Goal: Task Accomplishment & Management: Manage account settings

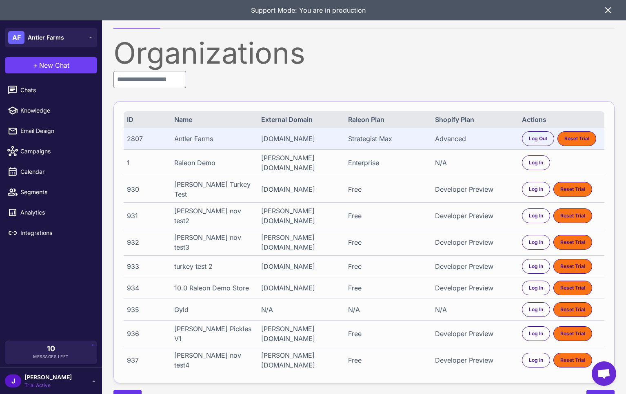
click at [372, 142] on div "Strategist Max" at bounding box center [387, 139] width 79 height 10
click at [610, 11] on icon at bounding box center [608, 10] width 10 height 10
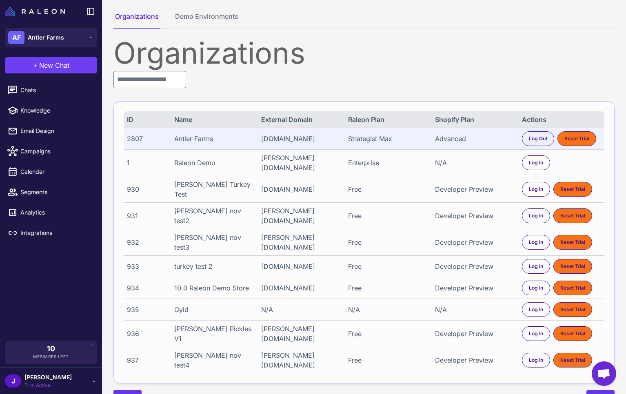
click at [50, 377] on div "J Jay Trial Active" at bounding box center [51, 381] width 92 height 16
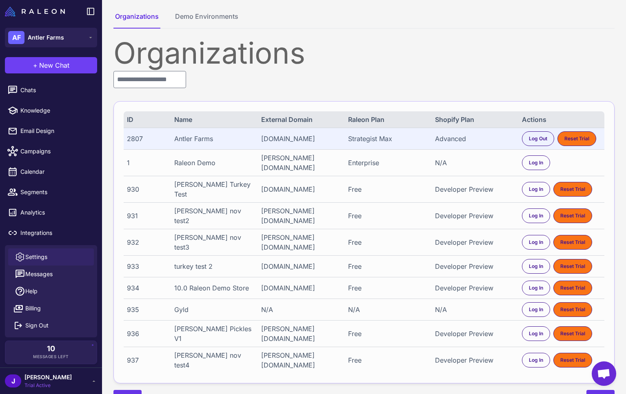
click at [33, 256] on span "Settings" at bounding box center [36, 256] width 22 height 9
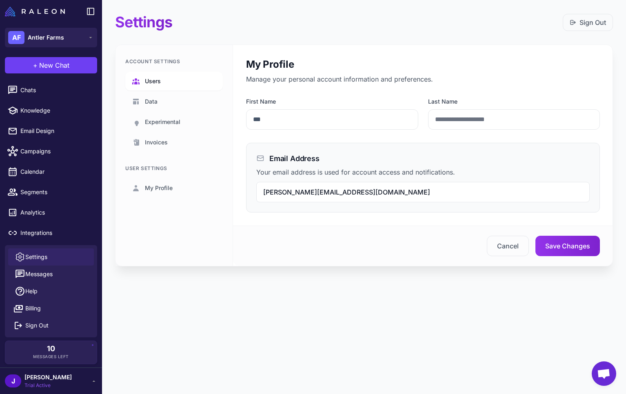
click at [158, 73] on link "Users" at bounding box center [173, 81] width 97 height 19
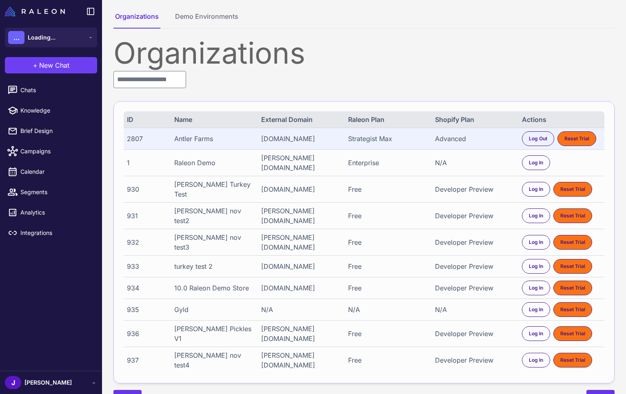
click at [162, 89] on div "Organizations ID Name External Domain Raleon Plan Shopify Plan Actions 2807 Ant…" at bounding box center [363, 222] width 501 height 368
click at [162, 87] on input "text" at bounding box center [149, 79] width 73 height 17
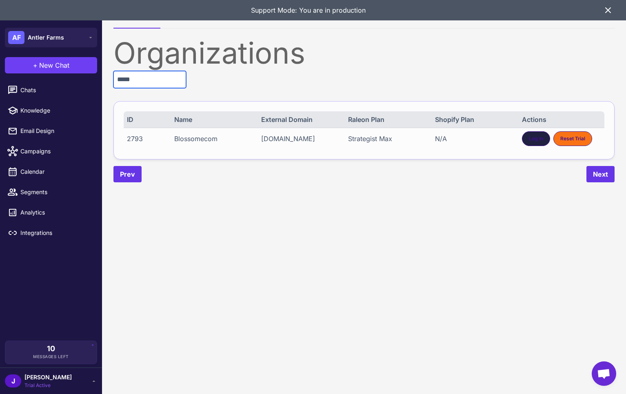
type input "*****"
click at [523, 137] on div "Log In" at bounding box center [536, 138] width 28 height 15
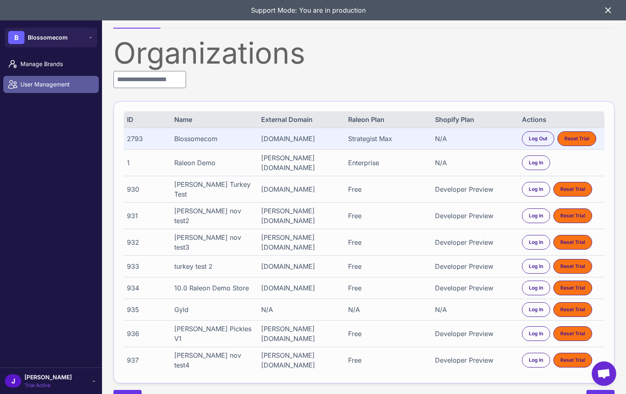
click at [36, 84] on span "User Management" at bounding box center [56, 84] width 72 height 9
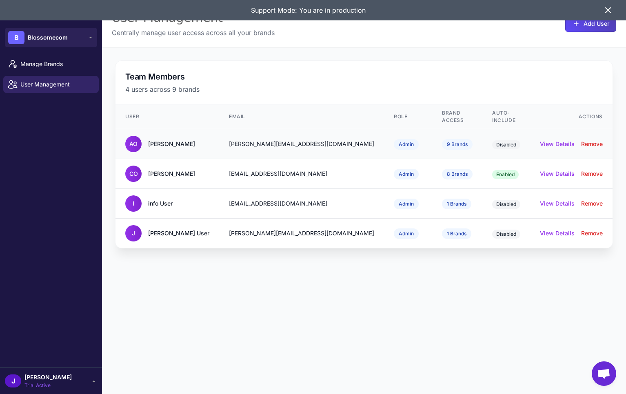
click at [238, 139] on div "[PERSON_NAME][EMAIL_ADDRESS][DOMAIN_NAME]" at bounding box center [301, 143] width 145 height 9
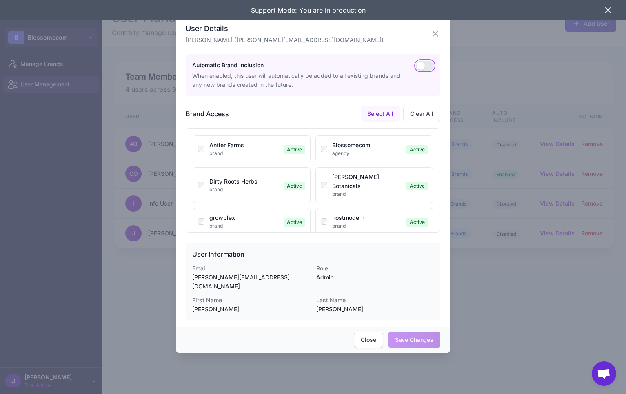
click at [424, 66] on button "button" at bounding box center [425, 66] width 18 height 10
click at [435, 34] on icon "button" at bounding box center [435, 33] width 5 height 5
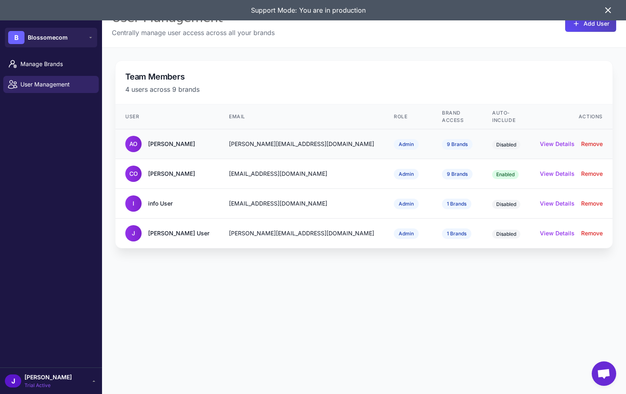
click at [492, 140] on span "Disabled" at bounding box center [506, 144] width 28 height 9
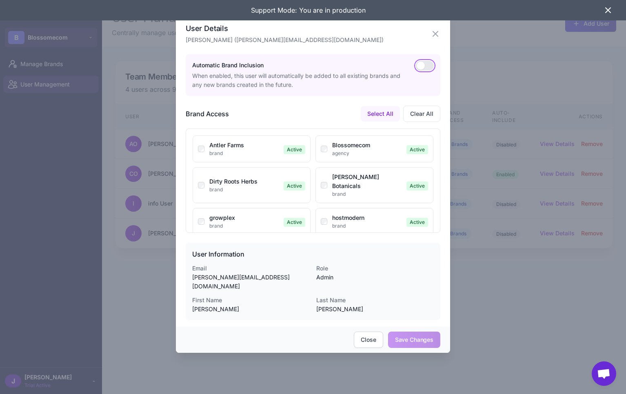
click at [427, 66] on button "button" at bounding box center [425, 66] width 18 height 10
click at [472, 37] on div at bounding box center [313, 197] width 626 height 394
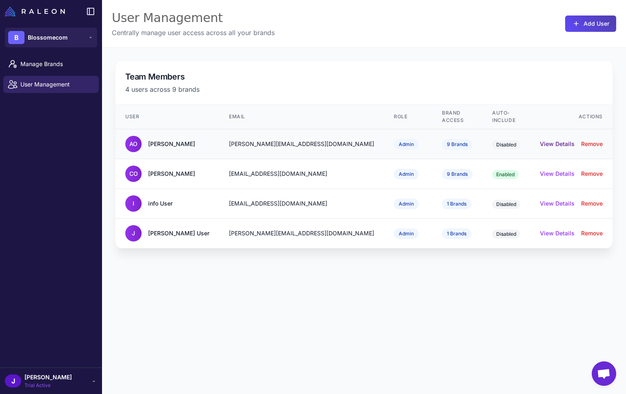
click at [563, 139] on button "View Details" at bounding box center [557, 143] width 35 height 9
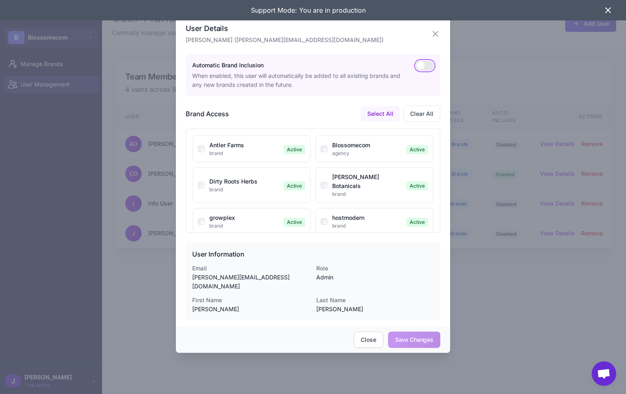
click at [423, 67] on button "button" at bounding box center [425, 66] width 18 height 10
click at [374, 333] on button "Close" at bounding box center [368, 340] width 29 height 16
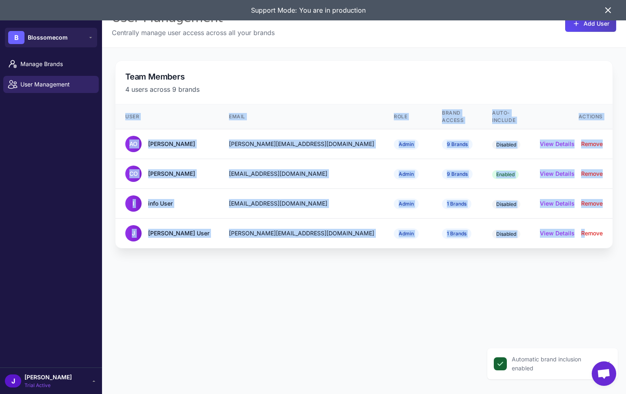
click at [374, 333] on div "Check icon Automatic brand inclusion enabled Close User Management Centrally ma…" at bounding box center [364, 197] width 524 height 394
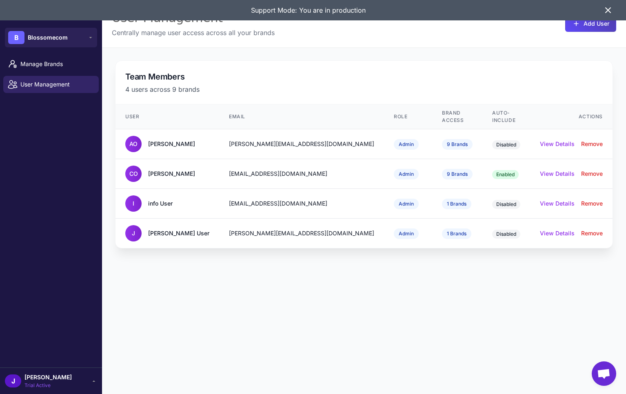
click at [608, 11] on icon at bounding box center [607, 10] width 5 height 5
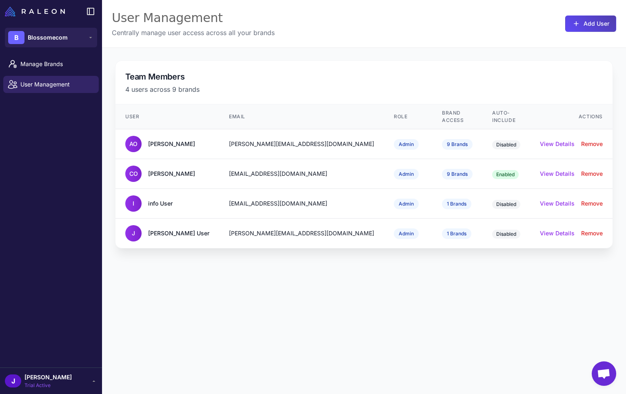
click at [31, 54] on li "Manage Brands" at bounding box center [51, 64] width 102 height 20
click at [30, 68] on span "Manage Brands" at bounding box center [56, 64] width 72 height 9
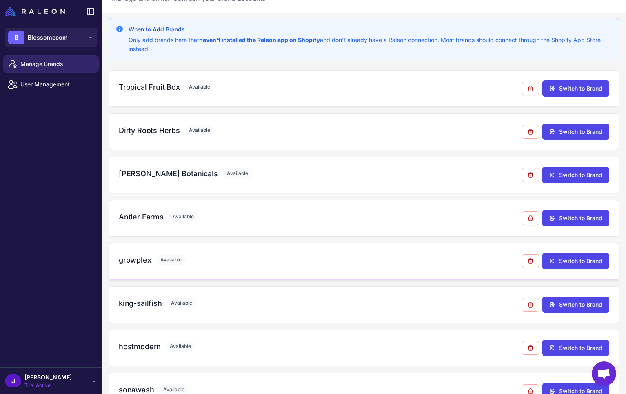
scroll to position [60, 0]
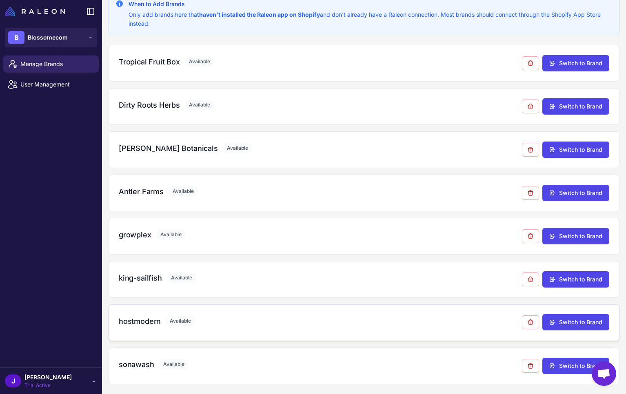
click at [133, 323] on h3 "hostmodern" at bounding box center [140, 321] width 42 height 11
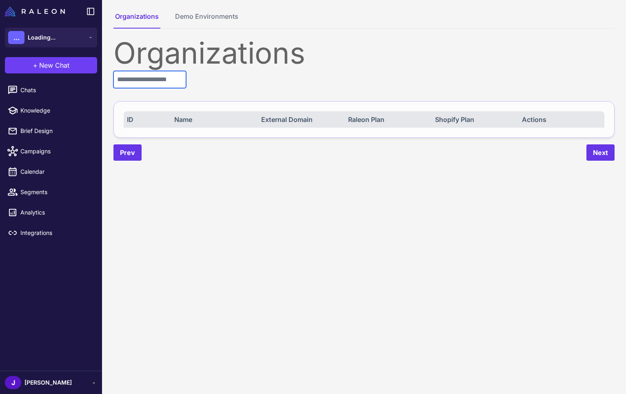
click at [144, 82] on input "text" at bounding box center [149, 79] width 73 height 17
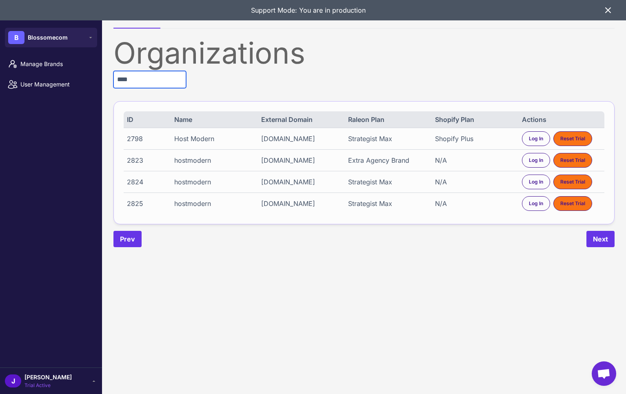
type input "****"
click at [532, 199] on div "Log In" at bounding box center [536, 203] width 28 height 15
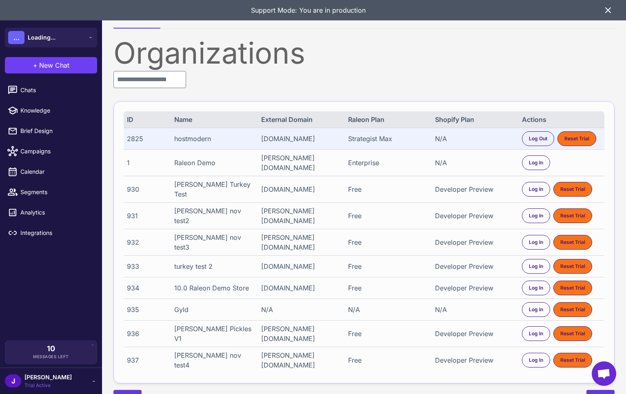
click at [35, 381] on span "[PERSON_NAME]" at bounding box center [47, 377] width 47 height 9
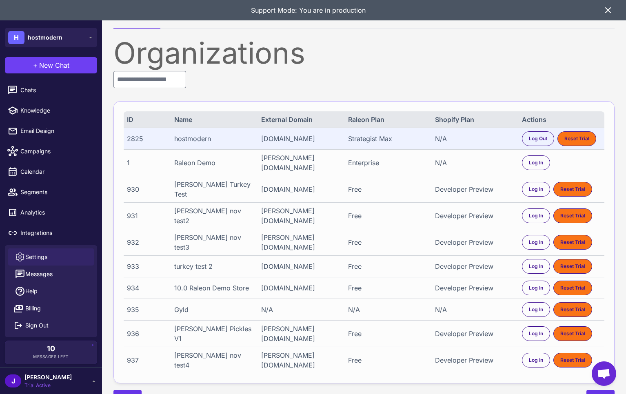
click at [40, 259] on span "Settings" at bounding box center [36, 256] width 22 height 9
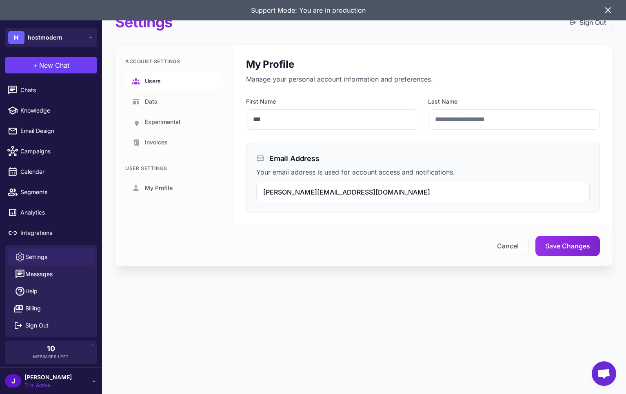
click at [156, 78] on span "Users" at bounding box center [153, 81] width 16 height 9
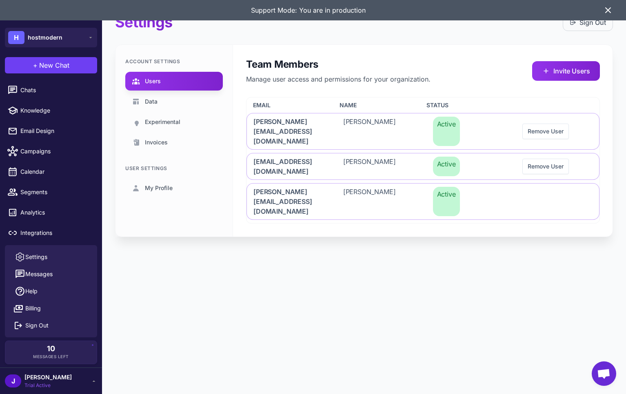
drag, startPoint x: 607, startPoint y: 5, endPoint x: 609, endPoint y: 20, distance: 15.2
click at [607, 6] on icon at bounding box center [608, 10] width 10 height 10
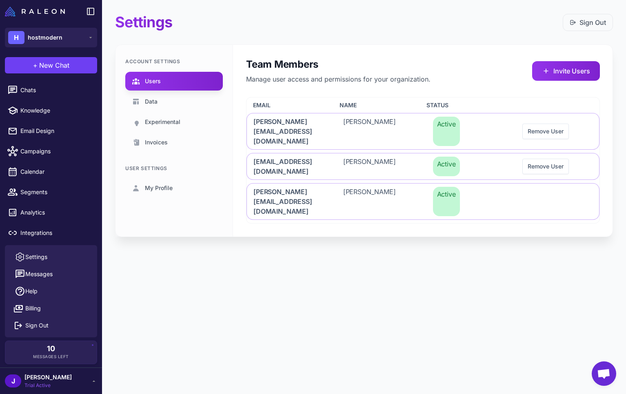
click at [281, 292] on div "Settings Sign Out Account Settings Users Data Experimental Invoices User Settin…" at bounding box center [364, 197] width 524 height 394
click at [38, 232] on span "Integrations" at bounding box center [56, 232] width 72 height 9
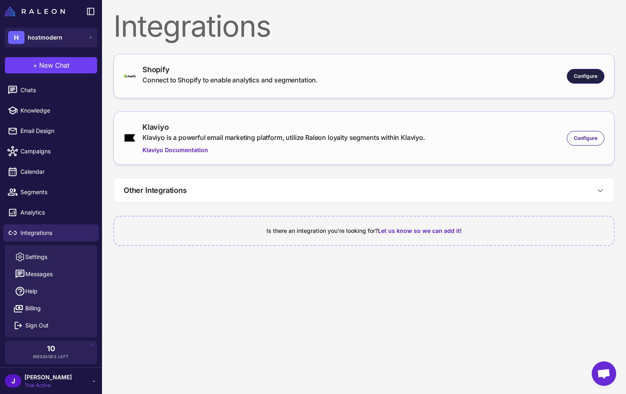
click at [598, 78] on div "Configure" at bounding box center [586, 76] width 38 height 15
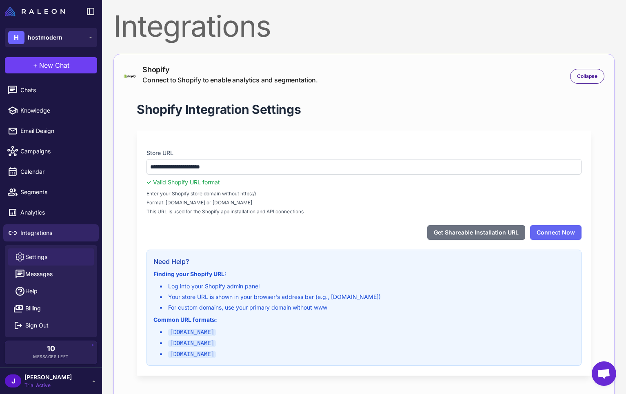
click at [33, 257] on span "Settings" at bounding box center [36, 256] width 22 height 9
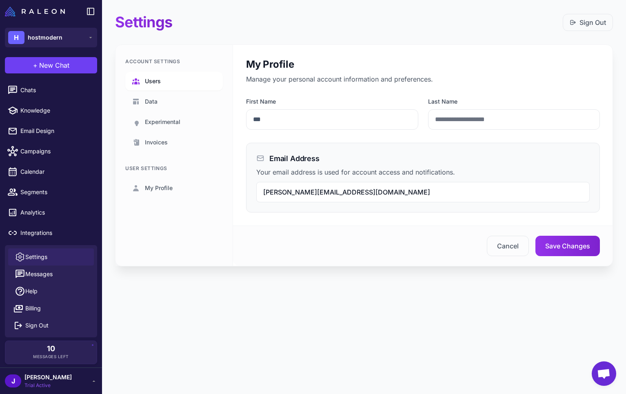
click at [155, 86] on link "Users" at bounding box center [173, 81] width 97 height 19
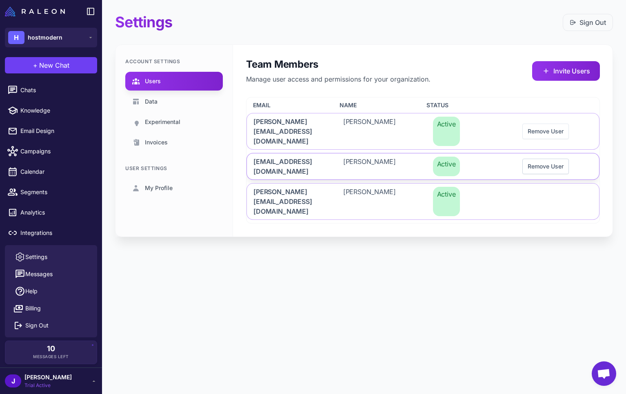
click at [550, 159] on button "Remove User" at bounding box center [545, 166] width 46 height 15
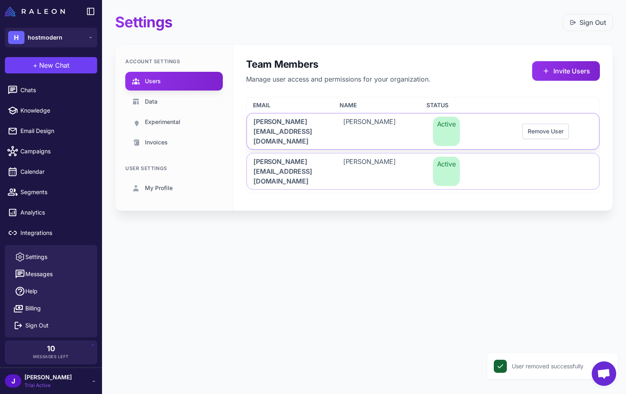
click at [544, 124] on button "Remove User" at bounding box center [545, 131] width 46 height 15
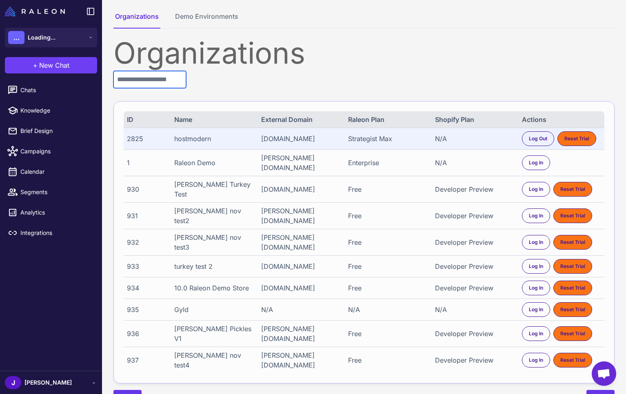
click at [142, 79] on input "text" at bounding box center [149, 79] width 73 height 17
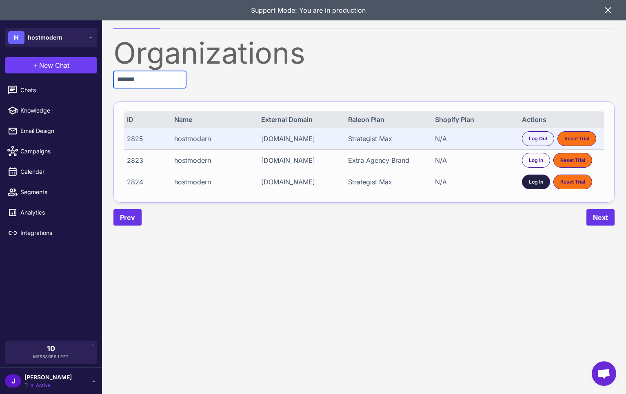
type input "*******"
click at [532, 186] on div "Log In" at bounding box center [536, 182] width 28 height 15
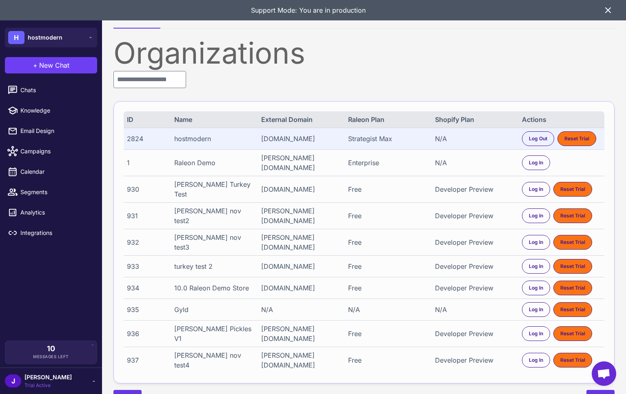
click at [48, 381] on span "[PERSON_NAME]" at bounding box center [47, 377] width 47 height 9
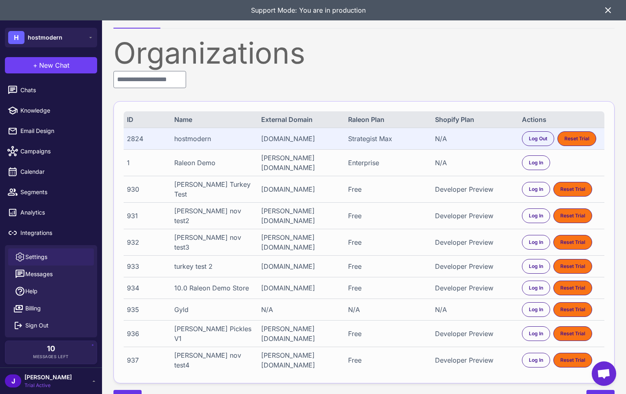
click at [29, 255] on span "Settings" at bounding box center [36, 256] width 22 height 9
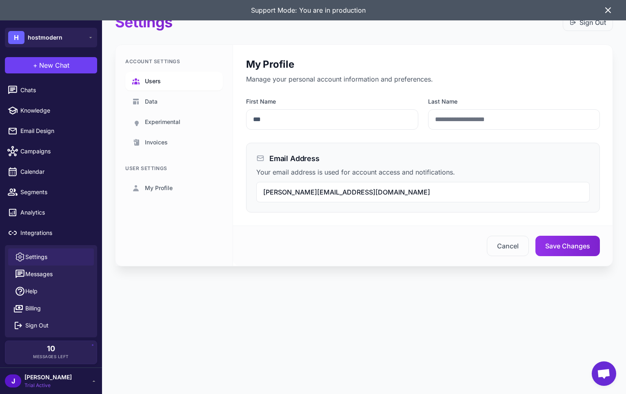
click at [148, 82] on span "Users" at bounding box center [153, 81] width 16 height 9
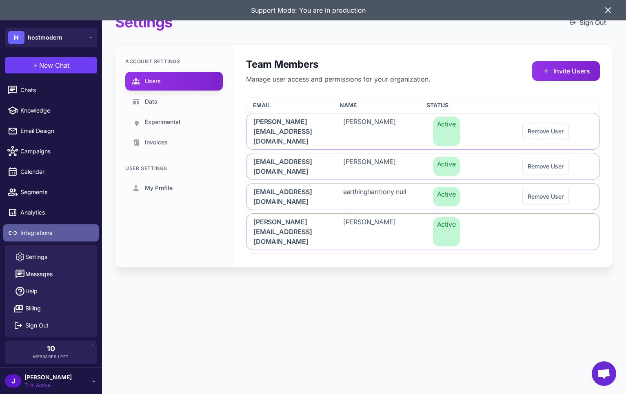
click at [32, 230] on span "Integrations" at bounding box center [56, 232] width 72 height 9
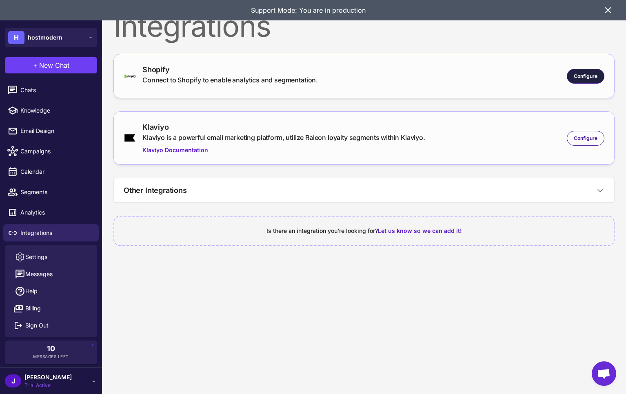
click at [584, 73] on span "Configure" at bounding box center [585, 76] width 24 height 7
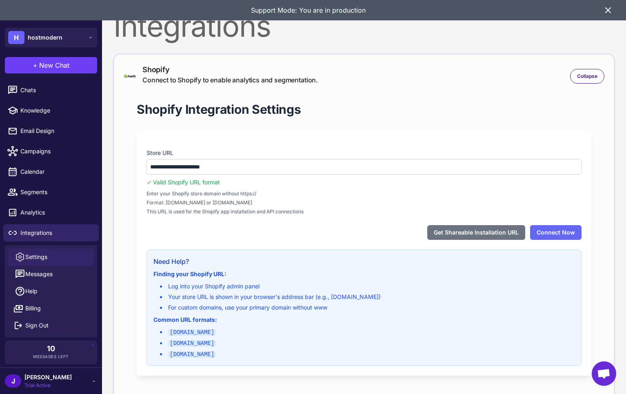
click at [29, 252] on link "Settings" at bounding box center [51, 256] width 86 height 17
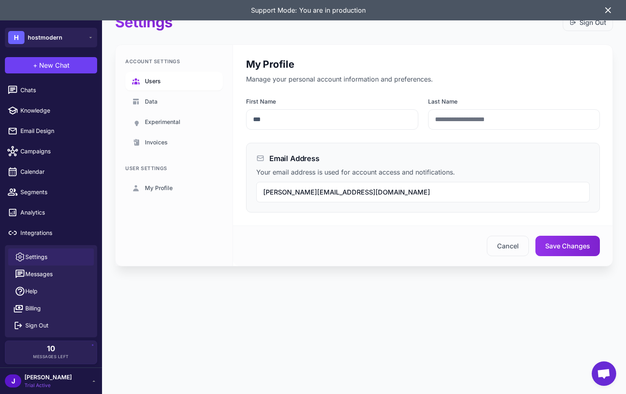
click at [148, 74] on link "Users" at bounding box center [173, 81] width 97 height 19
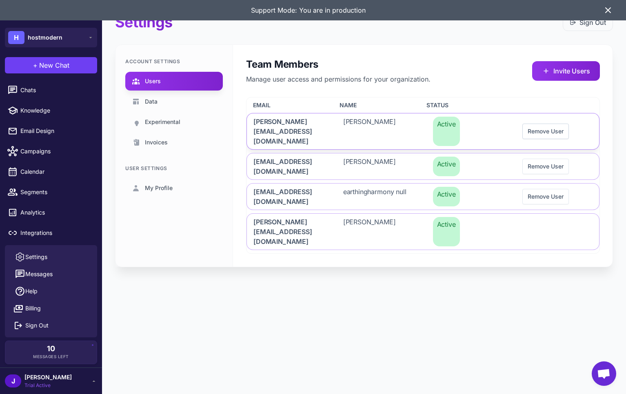
click at [543, 127] on button "Remove User" at bounding box center [545, 131] width 46 height 15
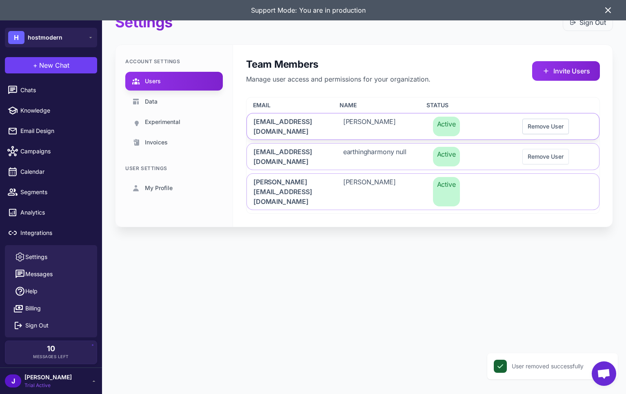
click at [547, 121] on button "Remove User" at bounding box center [545, 126] width 46 height 15
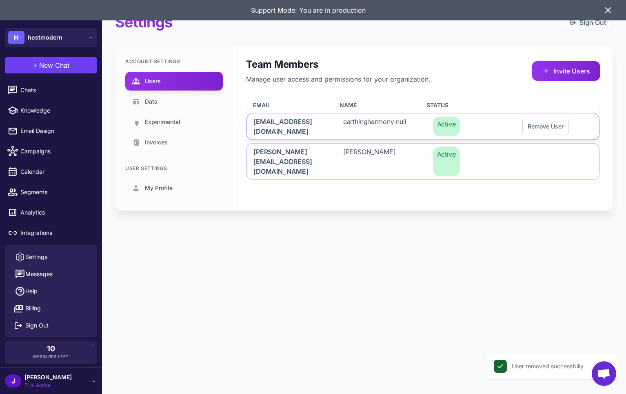
click at [548, 124] on button "Remove User" at bounding box center [545, 126] width 46 height 15
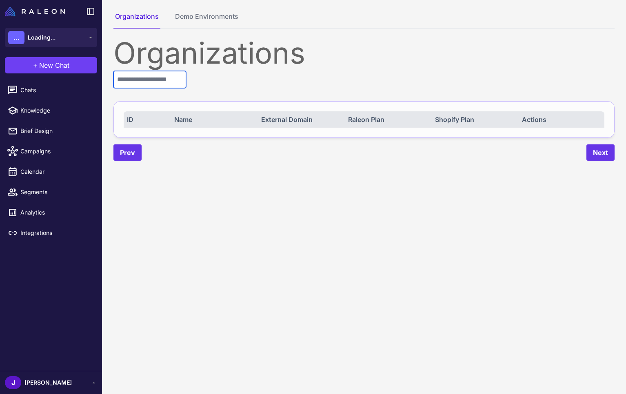
click at [146, 80] on input "text" at bounding box center [149, 79] width 73 height 17
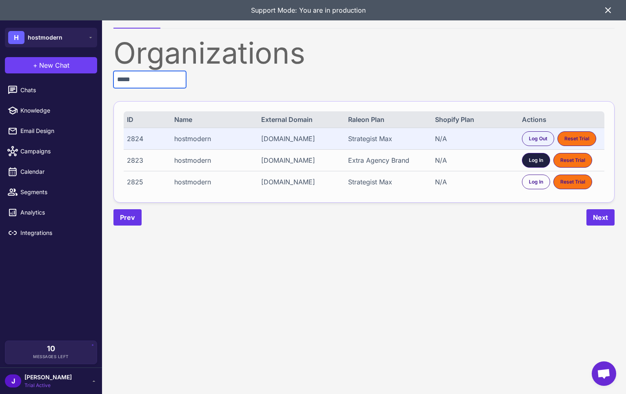
type input "*****"
click at [533, 161] on span "Log In" at bounding box center [536, 160] width 14 height 7
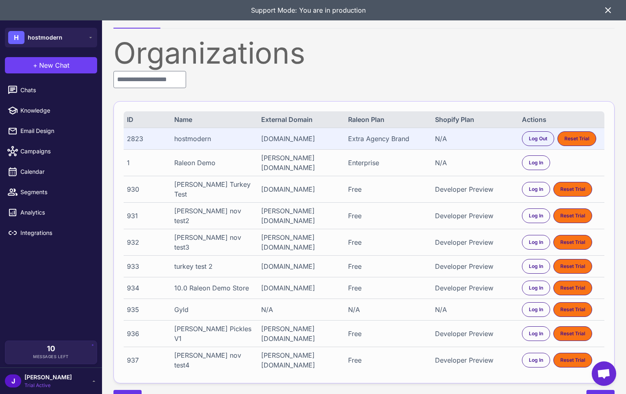
click at [35, 382] on span "Trial Active" at bounding box center [47, 385] width 47 height 7
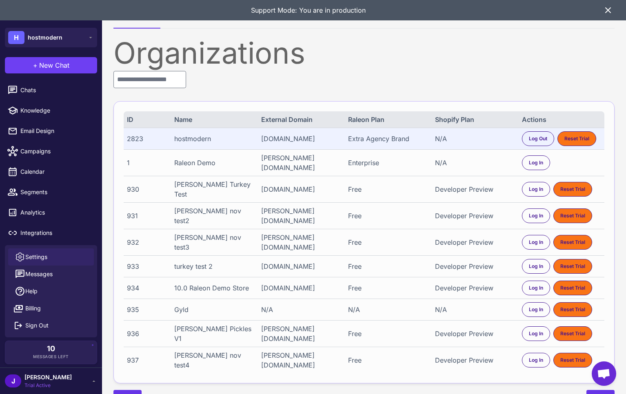
drag, startPoint x: 36, startPoint y: 258, endPoint x: 46, endPoint y: 252, distance: 11.2
click at [36, 258] on span "Settings" at bounding box center [36, 256] width 22 height 9
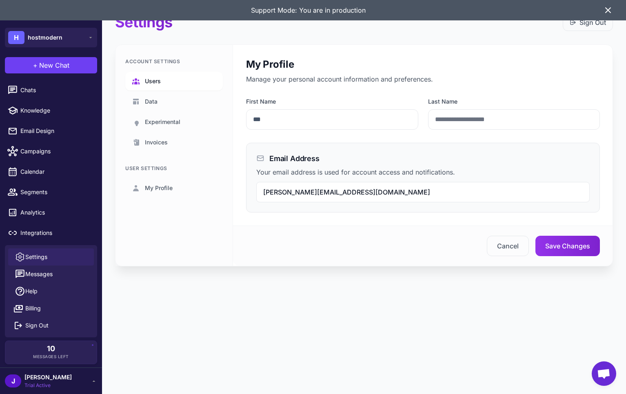
click at [159, 79] on span "Users" at bounding box center [153, 81] width 16 height 9
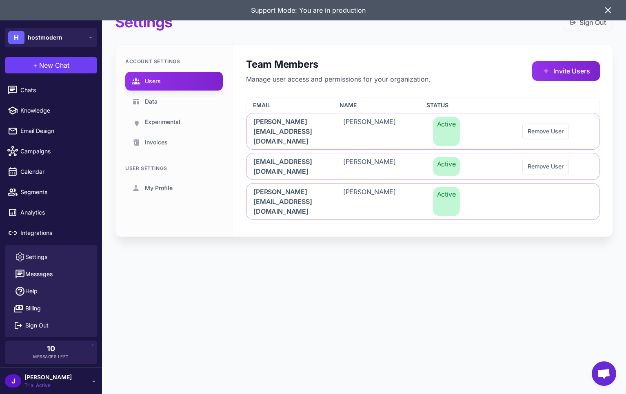
click at [606, 6] on icon at bounding box center [608, 10] width 10 height 10
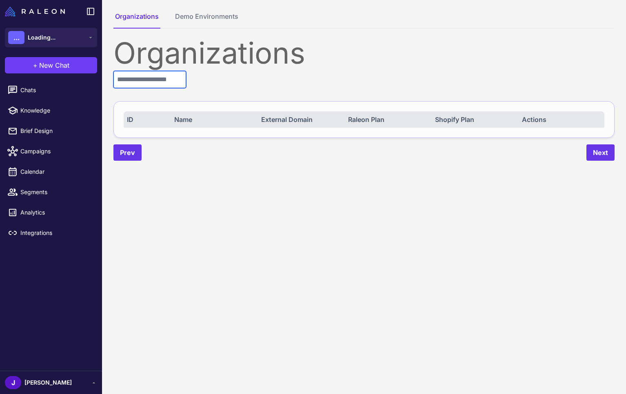
click at [145, 83] on input "text" at bounding box center [149, 79] width 73 height 17
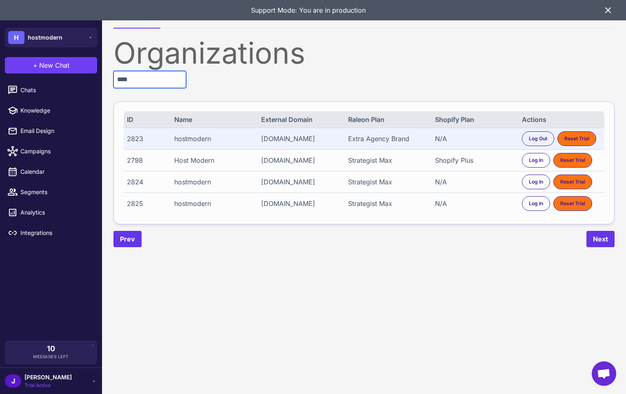
type input "****"
click at [462, 160] on div "Shopify Plus" at bounding box center [474, 160] width 79 height 10
click at [542, 162] on span "Log In" at bounding box center [536, 160] width 14 height 7
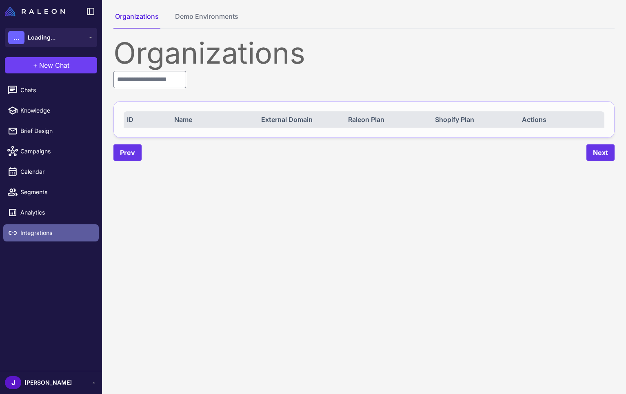
click at [35, 235] on span "Integrations" at bounding box center [56, 232] width 72 height 9
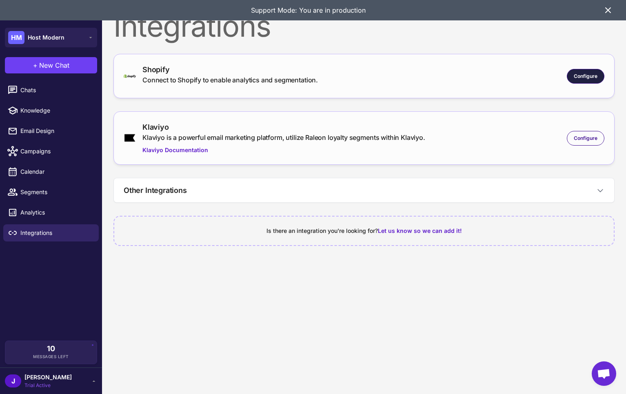
click at [582, 78] on span "Configure" at bounding box center [585, 76] width 24 height 7
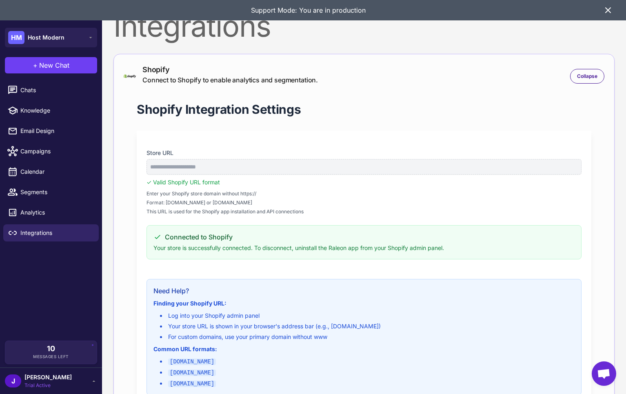
click at [29, 383] on span "Trial Active" at bounding box center [47, 385] width 47 height 7
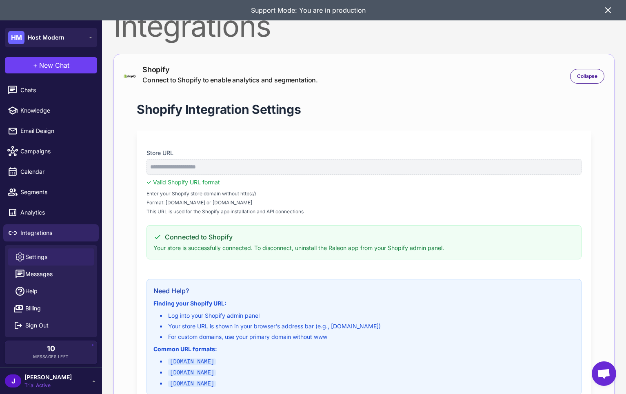
click at [39, 255] on span "Settings" at bounding box center [36, 256] width 22 height 9
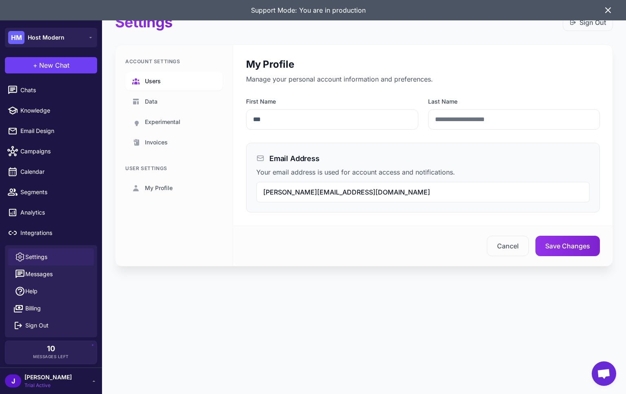
click at [163, 78] on link "Users" at bounding box center [173, 81] width 97 height 19
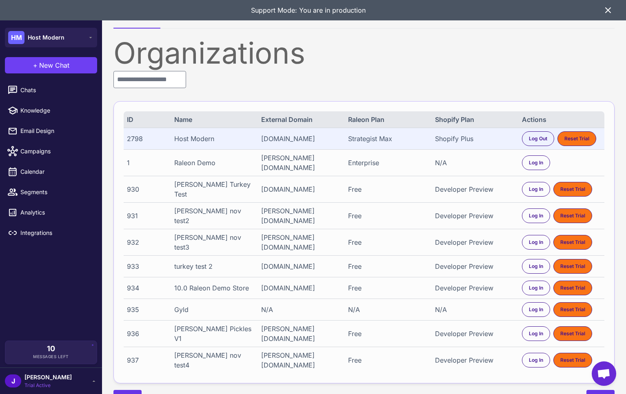
click at [180, 139] on div "Host Modern" at bounding box center [213, 139] width 79 height 10
click at [180, 138] on div "Host Modern" at bounding box center [213, 139] width 79 height 10
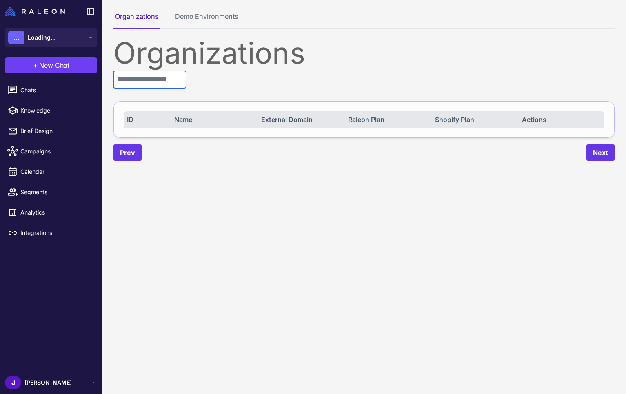
click at [151, 78] on input "text" at bounding box center [149, 79] width 73 height 17
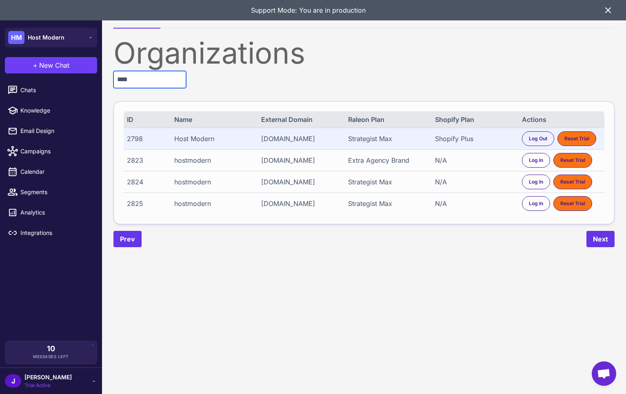
type input "****"
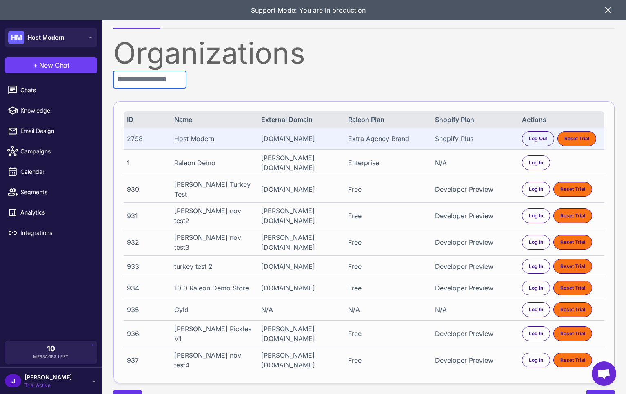
click at [135, 81] on input "text" at bounding box center [149, 79] width 73 height 17
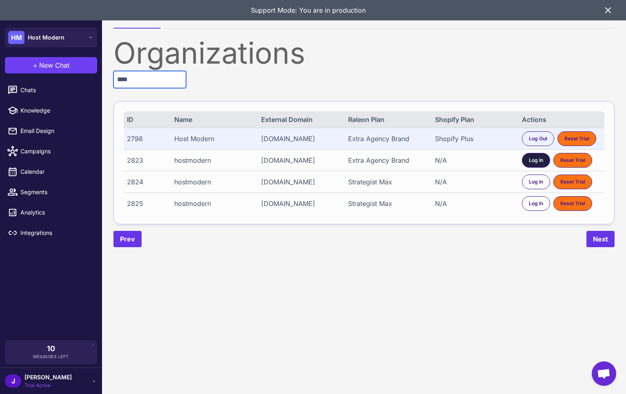
type input "****"
click at [533, 159] on span "Log In" at bounding box center [536, 160] width 14 height 7
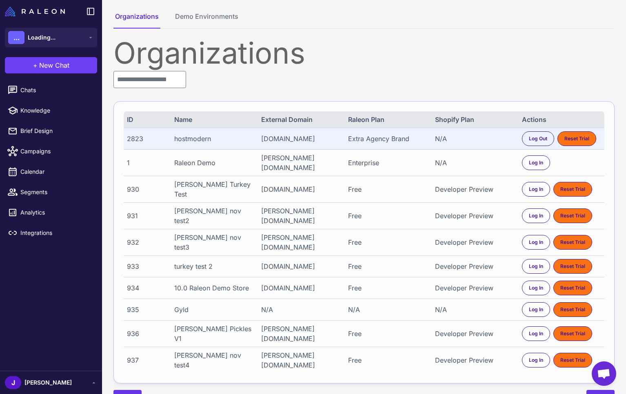
click at [38, 380] on div "J Jay" at bounding box center [51, 382] width 92 height 13
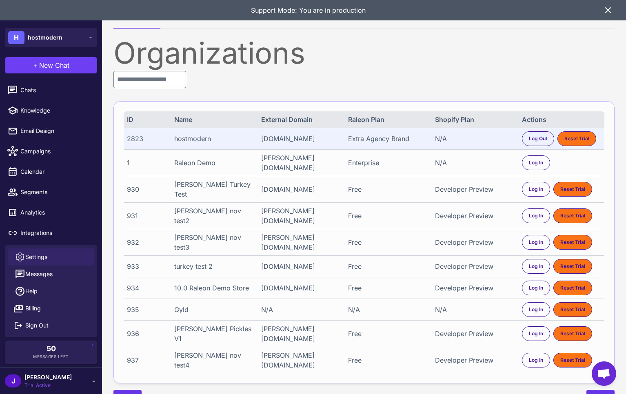
click at [36, 258] on span "Settings" at bounding box center [36, 256] width 22 height 9
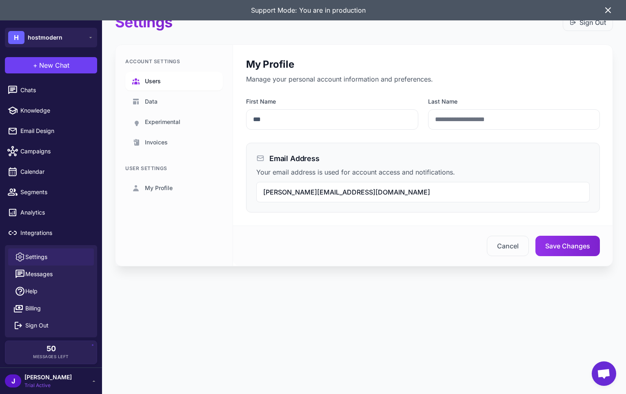
click at [158, 73] on link "Users" at bounding box center [173, 81] width 97 height 19
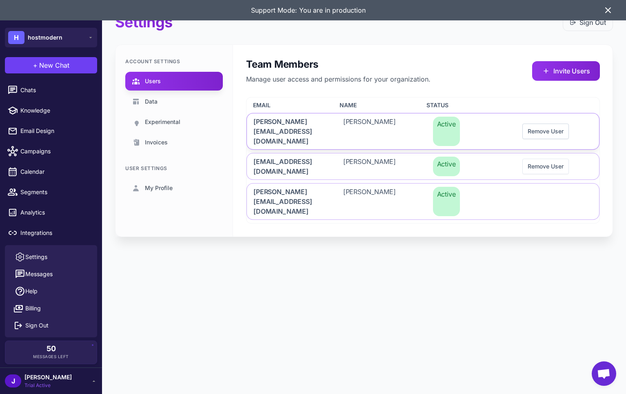
click at [544, 127] on button "Remove User" at bounding box center [545, 131] width 46 height 15
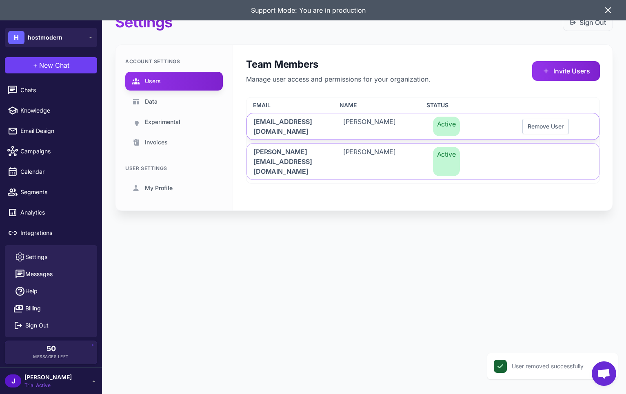
click at [538, 124] on button "Remove User" at bounding box center [545, 126] width 46 height 15
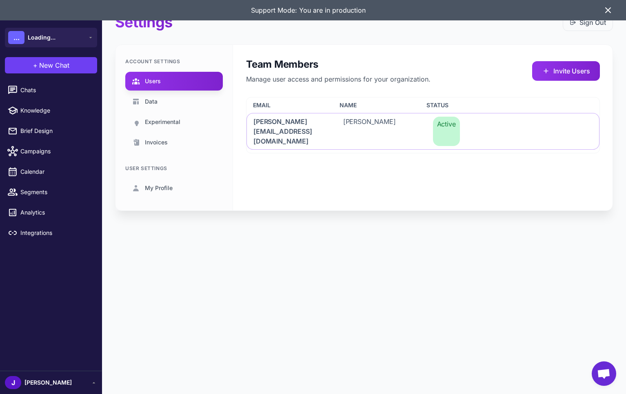
click at [316, 311] on div "Settings Sign Out Account Settings Users Data Experimental Invoices User Settin…" at bounding box center [364, 197] width 524 height 394
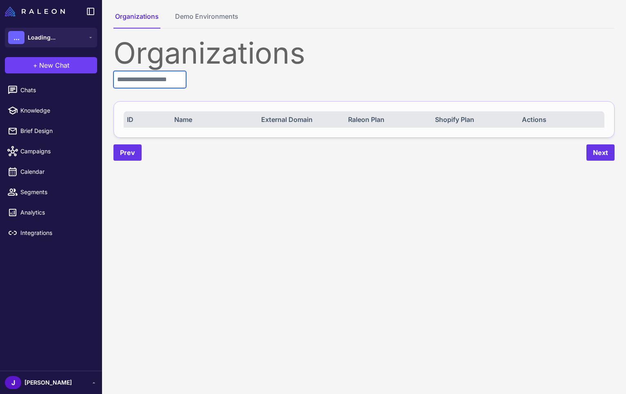
click at [136, 78] on input "text" at bounding box center [149, 79] width 73 height 17
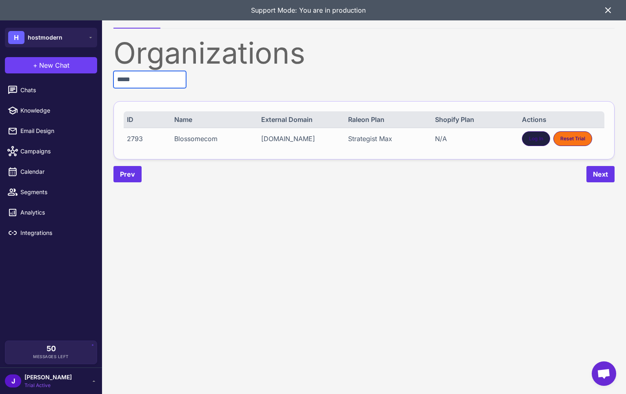
type input "*****"
click at [533, 137] on span "Log In" at bounding box center [536, 138] width 14 height 7
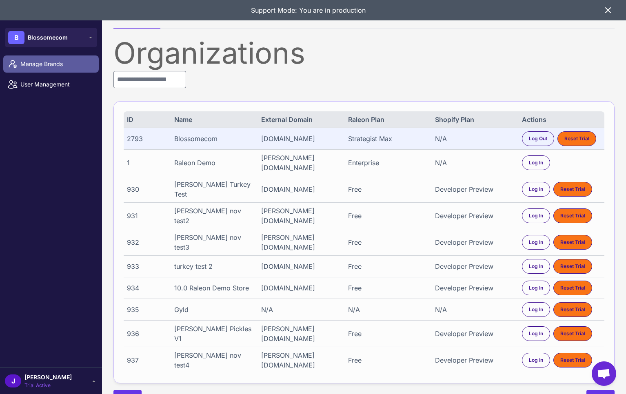
click at [34, 62] on span "Manage Brands" at bounding box center [56, 64] width 72 height 9
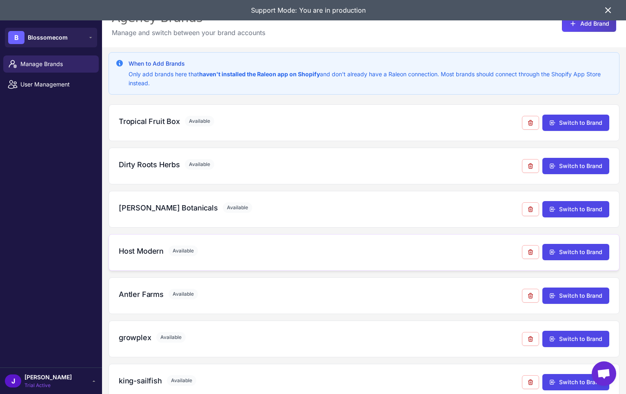
click at [148, 250] on h3 "Host Modern" at bounding box center [141, 251] width 45 height 11
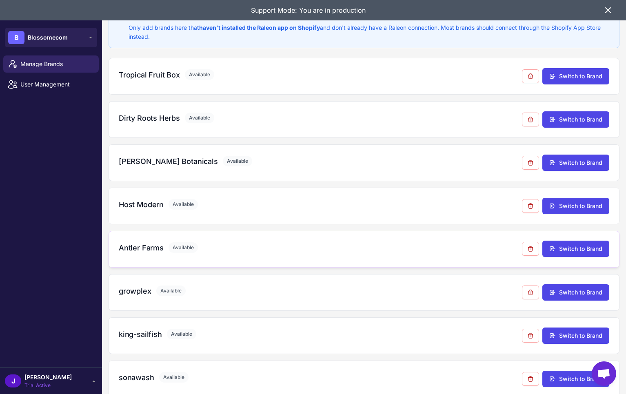
scroll to position [60, 0]
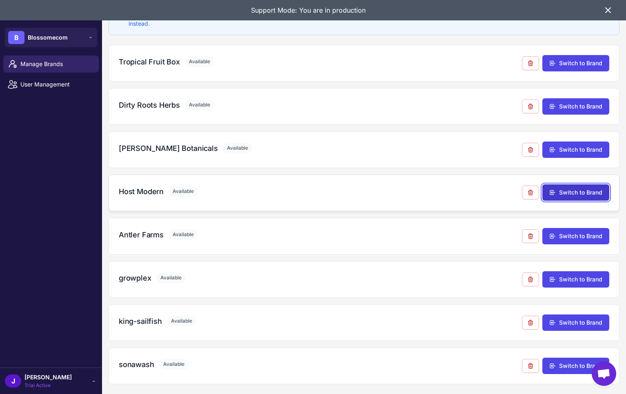
click at [578, 191] on button "Switch to Brand" at bounding box center [575, 192] width 67 height 16
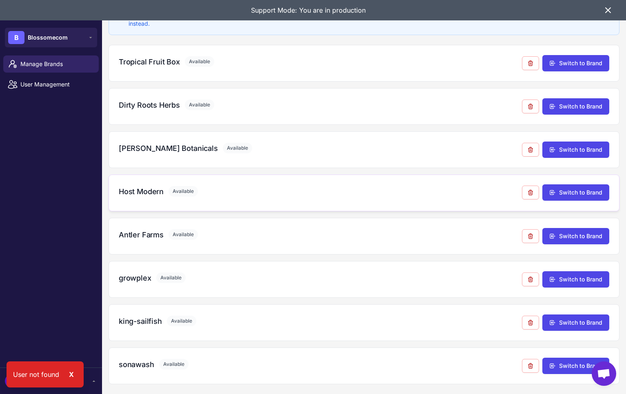
click at [164, 196] on div "Host Modern Available" at bounding box center [320, 191] width 403 height 11
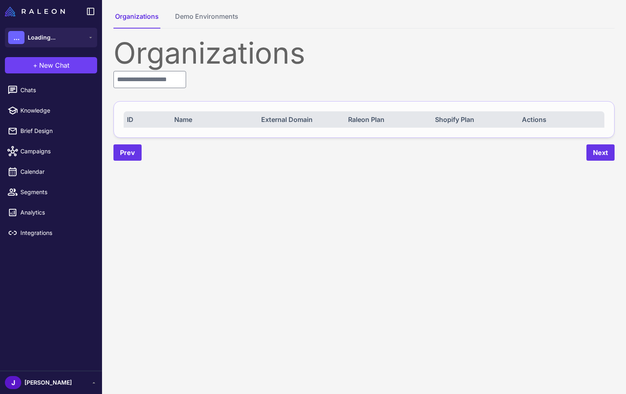
click at [151, 89] on div "Organizations ID Name External Domain Raleon Plan Shopify Plan Actions Prev Next" at bounding box center [363, 99] width 501 height 122
click at [154, 82] on input "text" at bounding box center [149, 79] width 73 height 17
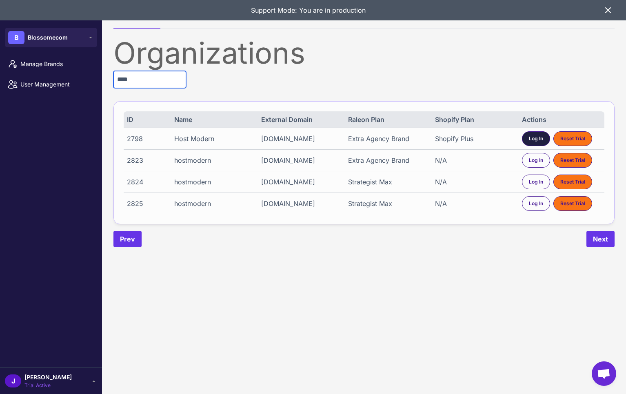
type input "****"
click at [531, 140] on span "Log In" at bounding box center [536, 138] width 14 height 7
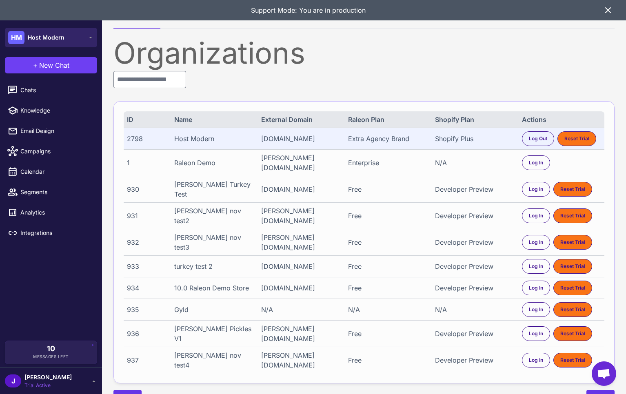
click at [35, 33] on span "Host Modern" at bounding box center [46, 37] width 37 height 9
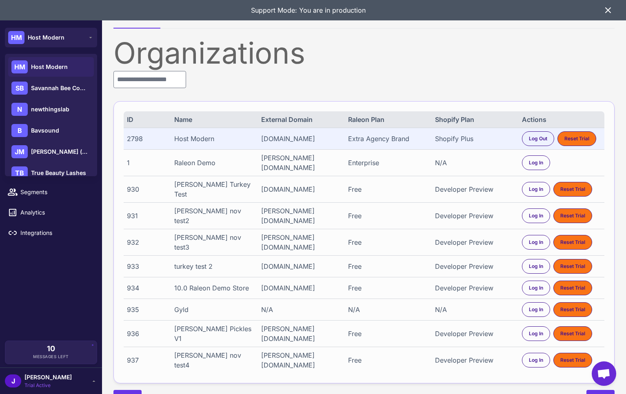
click at [69, 249] on div "Chats Knowledge Email Design Campaigns Calendar Segments Analytics Integrations" at bounding box center [51, 209] width 102 height 262
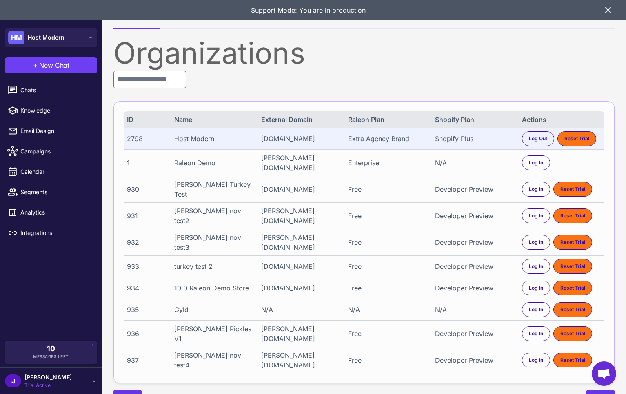
click at [35, 385] on span "Trial Active" at bounding box center [47, 385] width 47 height 7
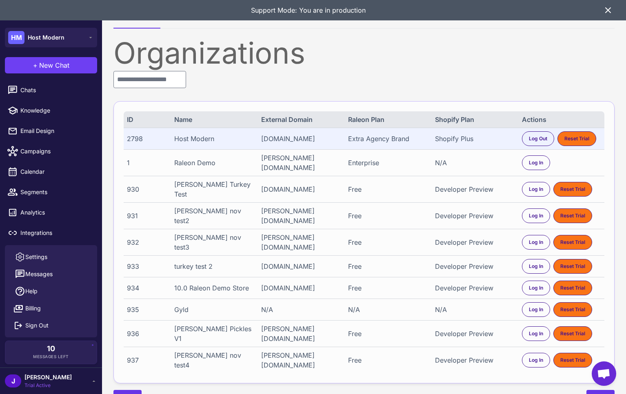
click at [35, 385] on span "Trial Active" at bounding box center [47, 385] width 47 height 7
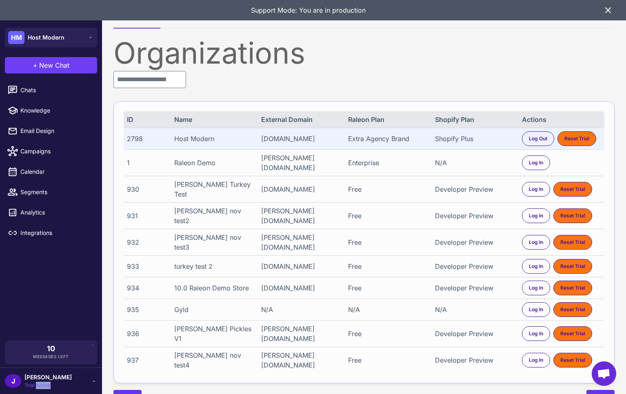
click at [36, 385] on span "Trial Active" at bounding box center [47, 385] width 47 height 7
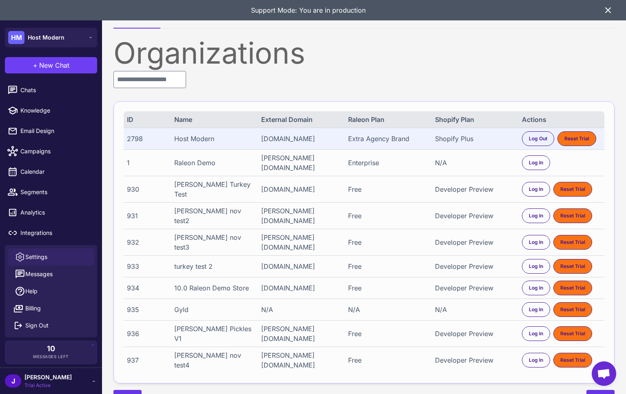
click at [39, 255] on span "Settings" at bounding box center [36, 256] width 22 height 9
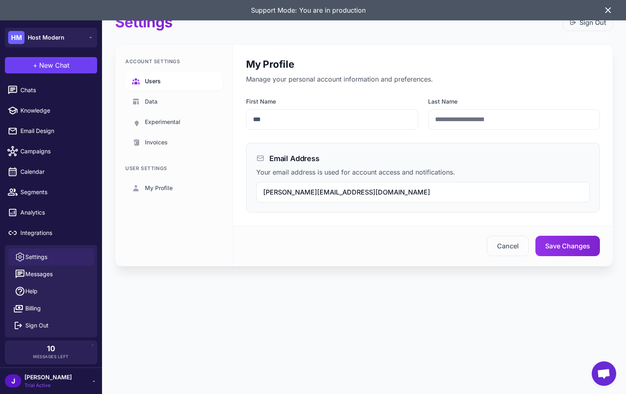
click at [167, 77] on link "Users" at bounding box center [173, 81] width 97 height 19
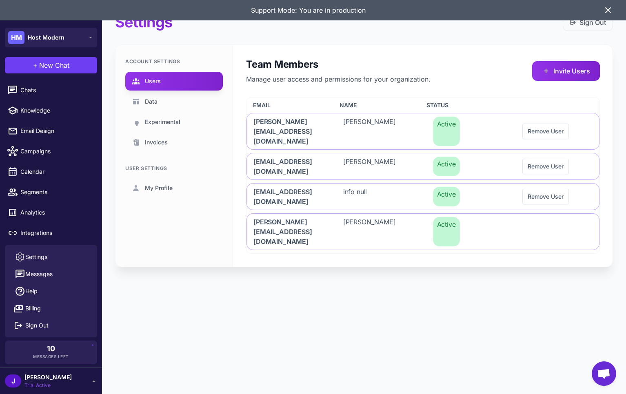
click at [68, 372] on div "[PERSON_NAME] Trial Active" at bounding box center [51, 380] width 102 height 27
click at [64, 383] on div "[PERSON_NAME] Trial Active" at bounding box center [51, 381] width 92 height 16
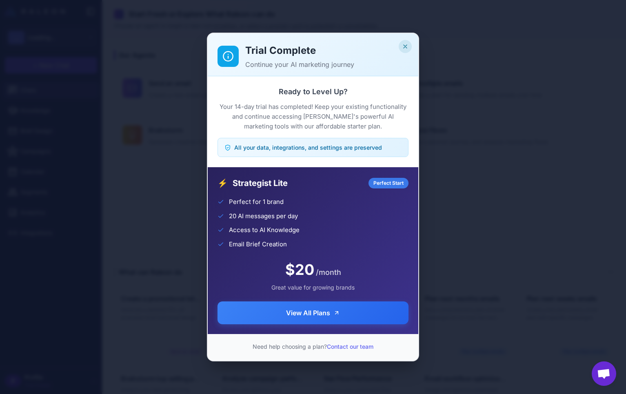
click at [406, 46] on icon "Close" at bounding box center [405, 46] width 7 height 7
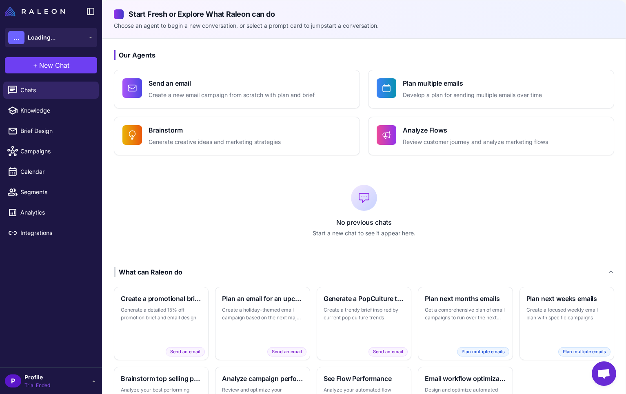
drag, startPoint x: 197, startPoint y: 228, endPoint x: 190, endPoint y: 228, distance: 6.1
click at [197, 228] on div "No previous chats Start a new chat to see it appear here." at bounding box center [364, 211] width 500 height 86
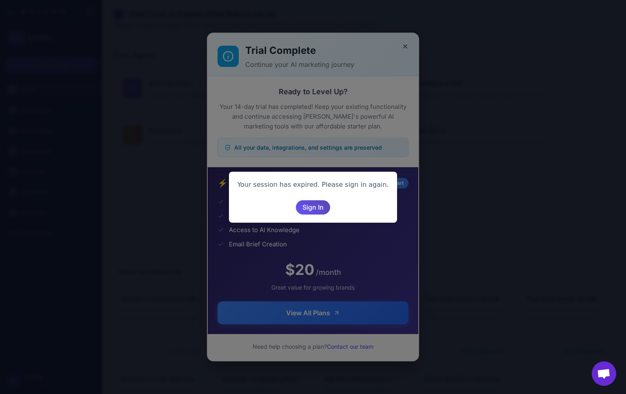
click at [311, 208] on span "Sign In" at bounding box center [312, 207] width 21 height 14
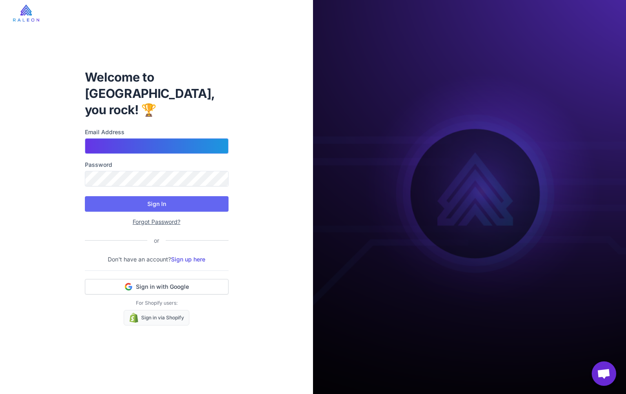
type input "**********"
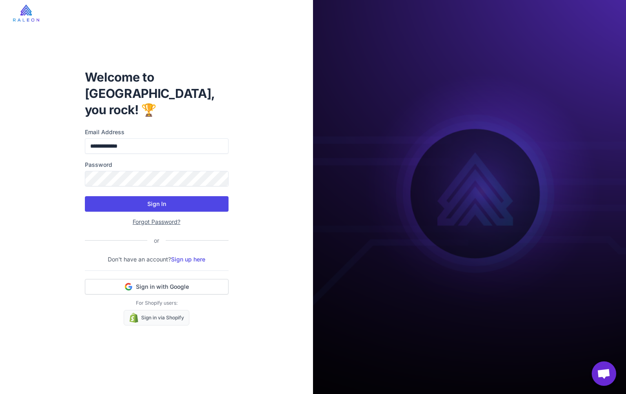
click at [184, 200] on button "Sign In" at bounding box center [157, 203] width 144 height 15
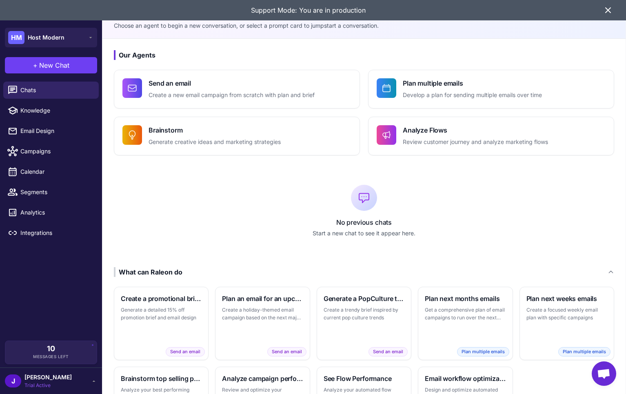
click at [609, 6] on icon at bounding box center [608, 10] width 10 height 10
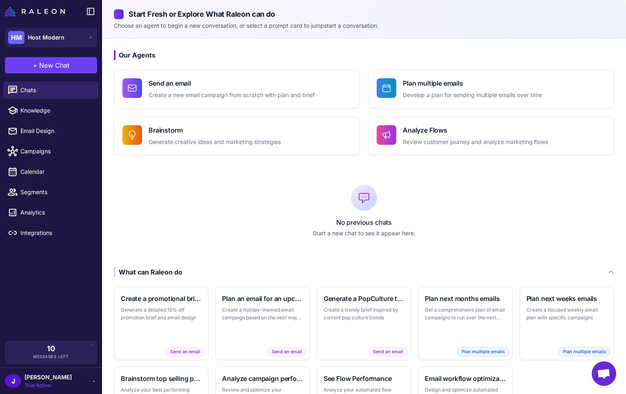
click at [341, 215] on div "No previous chats Start a new chat to see it appear here." at bounding box center [364, 211] width 500 height 86
click at [352, 224] on p "No previous chats" at bounding box center [364, 222] width 500 height 10
click at [382, 222] on p "No previous chats" at bounding box center [364, 222] width 500 height 10
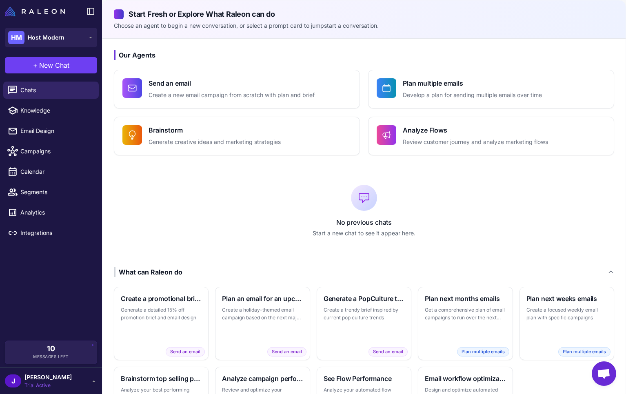
click at [382, 222] on p "No previous chats" at bounding box center [364, 222] width 500 height 10
click at [381, 222] on p "No previous chats" at bounding box center [364, 222] width 500 height 10
click at [371, 224] on p "No previous chats" at bounding box center [364, 222] width 500 height 10
click at [370, 224] on p "No previous chats" at bounding box center [364, 222] width 500 height 10
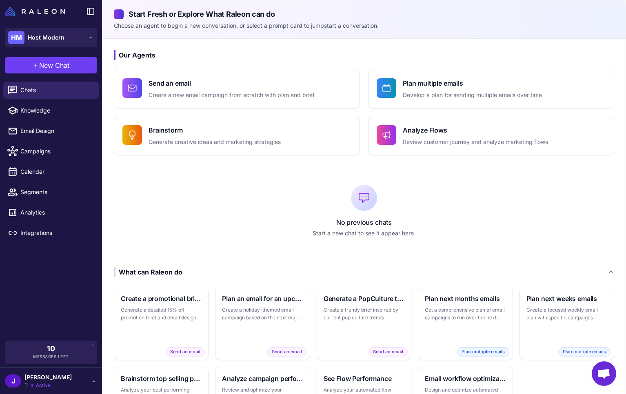
click at [402, 222] on p "No previous chats" at bounding box center [364, 222] width 500 height 10
click at [54, 376] on div "J Jay Trial Active" at bounding box center [51, 381] width 92 height 16
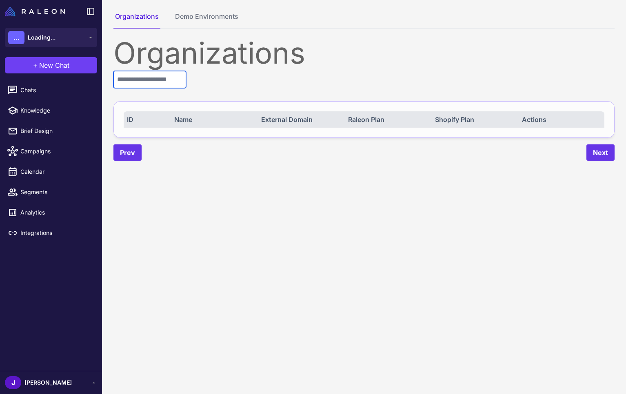
click at [148, 79] on input "text" at bounding box center [149, 79] width 73 height 17
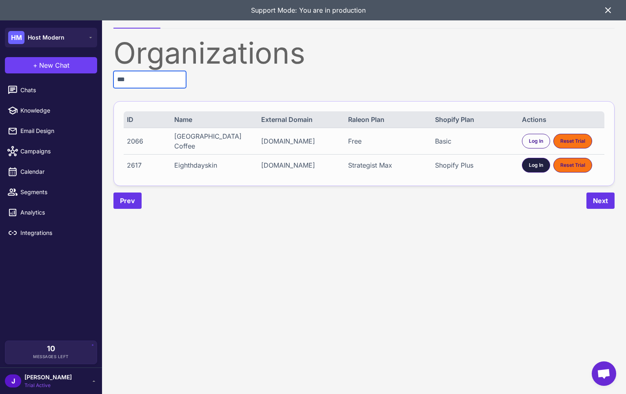
type input "***"
click at [533, 162] on span "Log In" at bounding box center [536, 165] width 14 height 7
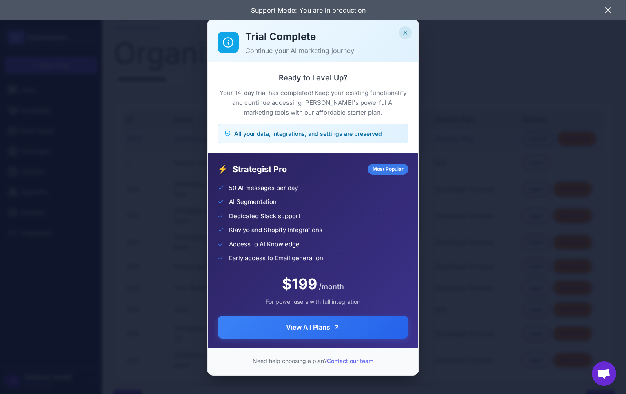
click at [402, 31] on icon "Close" at bounding box center [405, 32] width 7 height 7
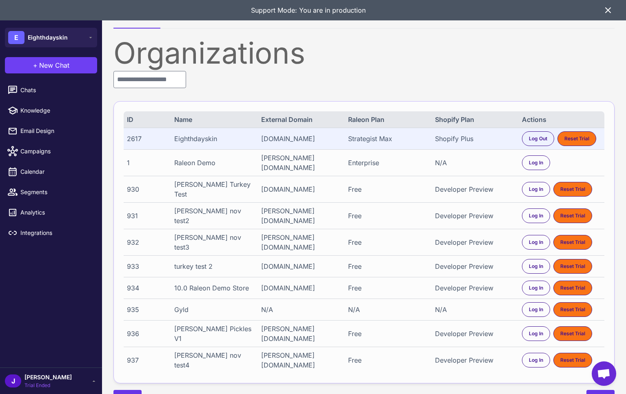
click at [609, 9] on icon at bounding box center [608, 10] width 10 height 10
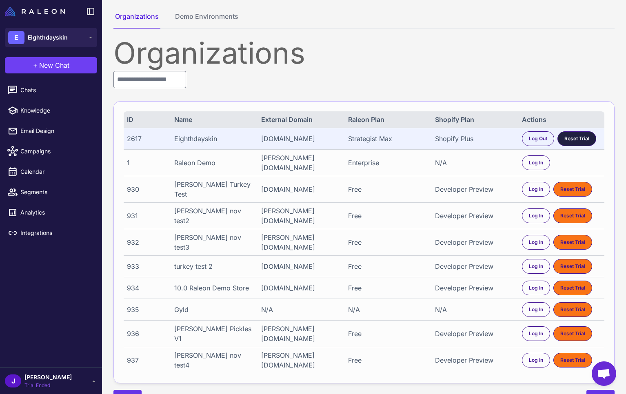
click at [584, 140] on span "Reset Trial" at bounding box center [576, 138] width 25 height 7
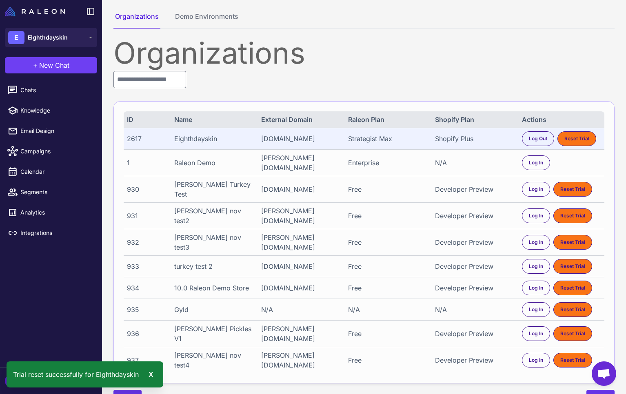
click at [365, 56] on div "Organizations" at bounding box center [363, 52] width 501 height 29
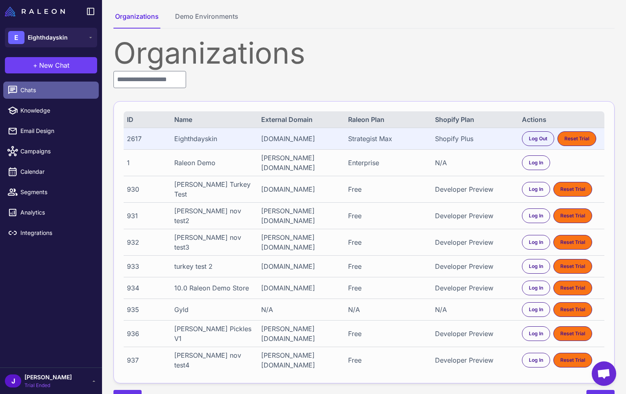
click at [33, 88] on span "Chats" at bounding box center [56, 90] width 72 height 9
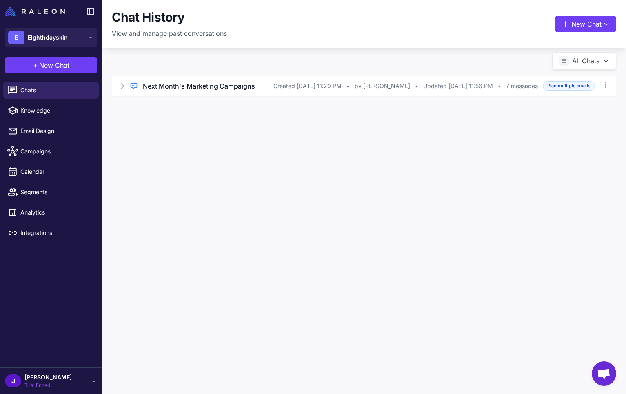
click at [313, 192] on div "Chat History View and manage past conversations New Chat All Chats Regular Chat…" at bounding box center [364, 197] width 524 height 394
click at [258, 182] on div "Chat History View and manage past conversations New Chat All Chats Regular Chat…" at bounding box center [364, 197] width 524 height 394
click at [58, 15] on img at bounding box center [35, 12] width 60 height 10
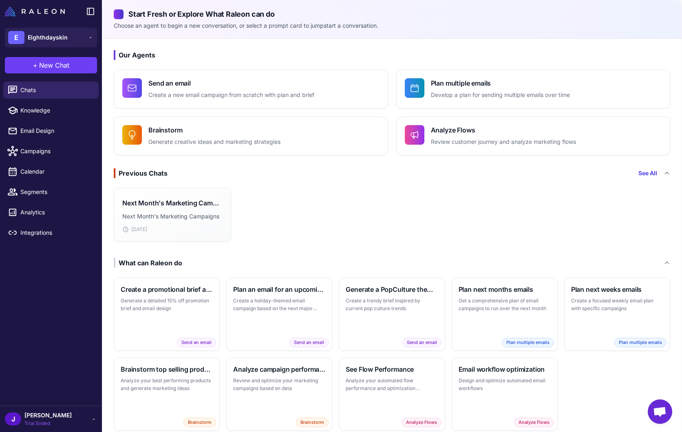
click at [477, 199] on div "Next Month's Marketing Campaigns Next Month's Marketing Campaigns [DATE]" at bounding box center [392, 215] width 580 height 60
click at [34, 192] on span "Segments" at bounding box center [56, 192] width 72 height 9
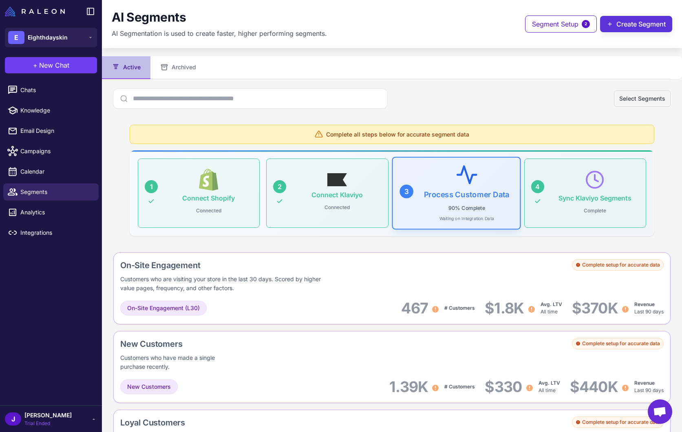
click at [625, 27] on button "Create Segment" at bounding box center [636, 24] width 72 height 16
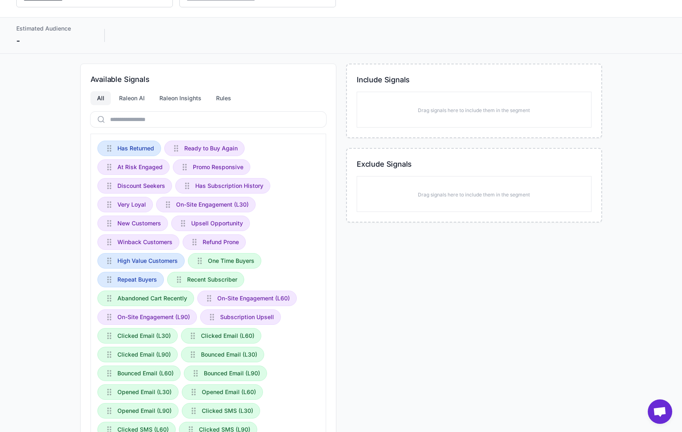
scroll to position [41, 0]
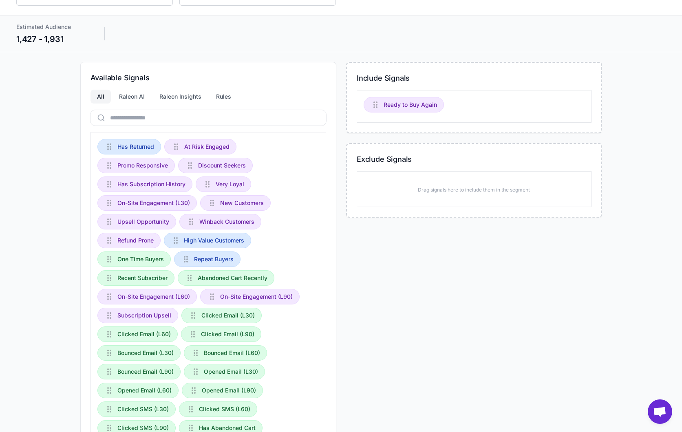
click at [621, 115] on div "Available Signals All Raleon AI Raleon Insights Rules Has Returned At Risk Enga…" at bounding box center [341, 278] width 650 height 432
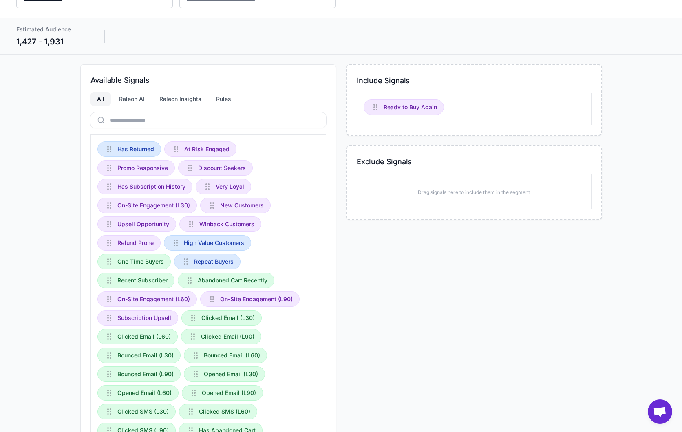
scroll to position [0, 0]
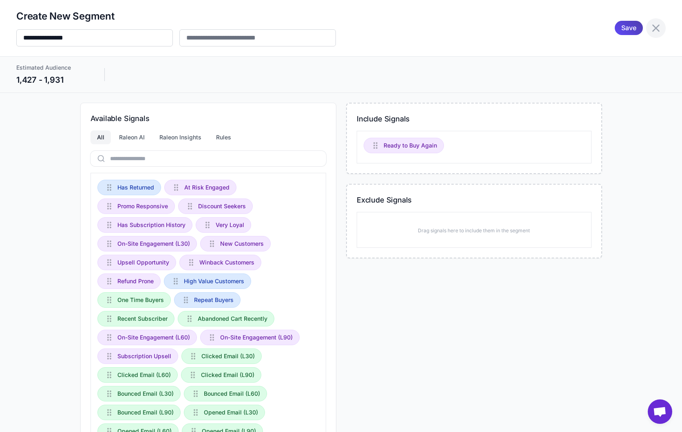
click at [625, 27] on icon at bounding box center [656, 27] width 7 height 7
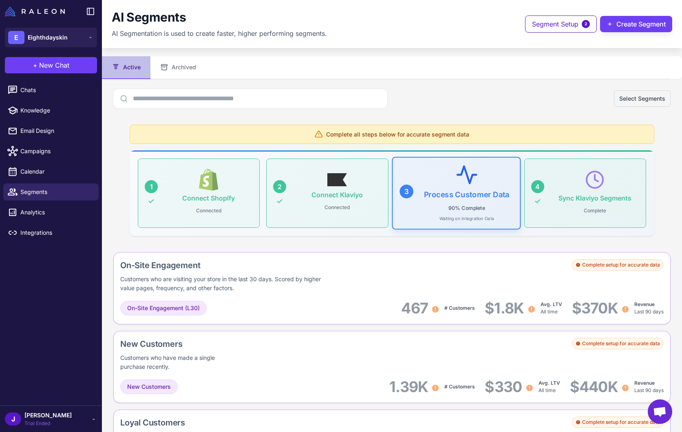
click at [34, 394] on span "[PERSON_NAME]" at bounding box center [47, 415] width 47 height 9
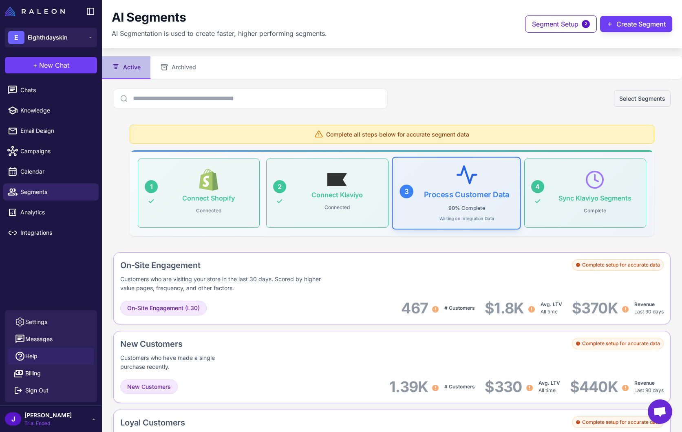
click at [28, 356] on span "Help" at bounding box center [31, 356] width 12 height 9
click at [575, 314] on div "$370K" at bounding box center [601, 308] width 58 height 18
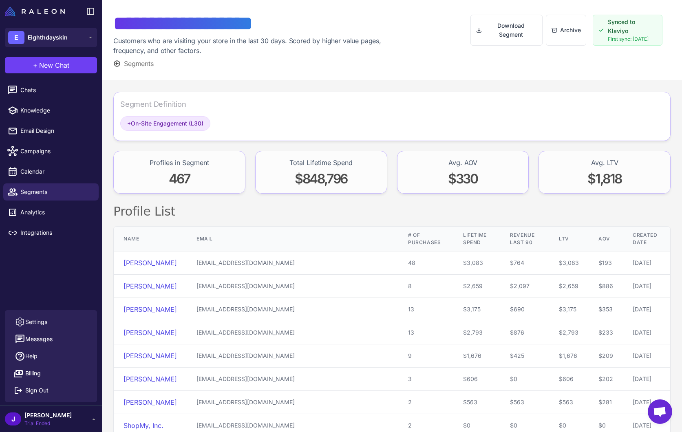
click at [126, 63] on span "Segments" at bounding box center [139, 64] width 30 height 10
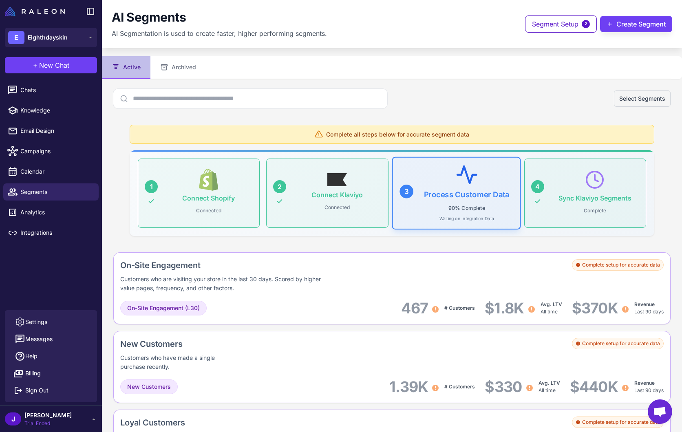
click at [479, 100] on div "Select Segments" at bounding box center [392, 99] width 558 height 20
click at [625, 31] on button "Create Segment" at bounding box center [636, 24] width 72 height 16
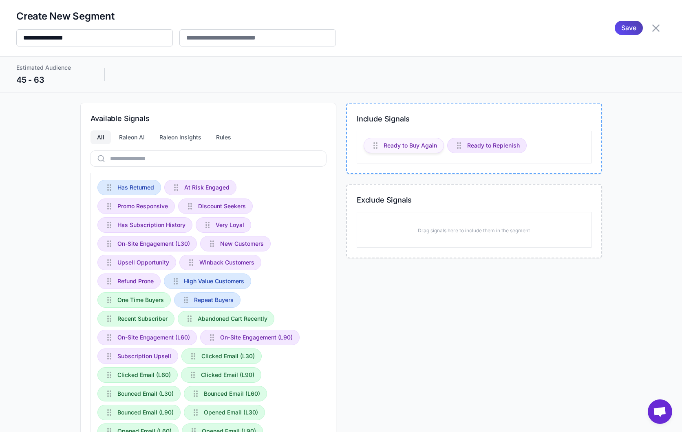
click at [412, 147] on span "Ready to Buy Again" at bounding box center [410, 145] width 53 height 9
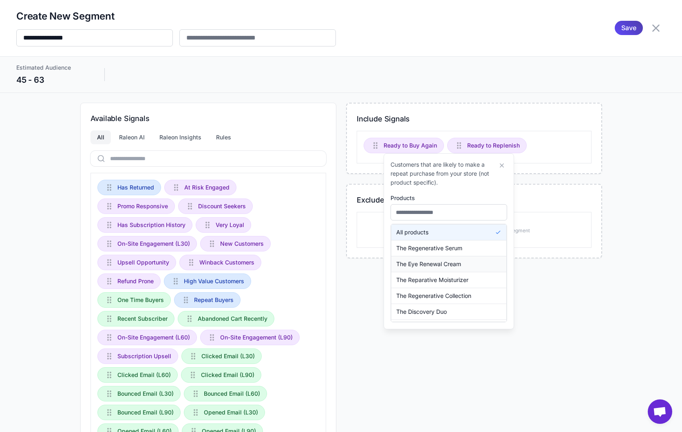
click at [443, 266] on span "The Eye Renewal Cream" at bounding box center [428, 264] width 65 height 9
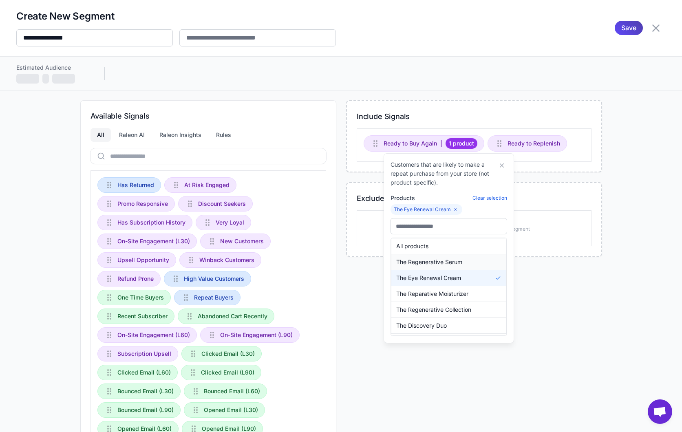
click at [439, 264] on span "The Regenerative Serum" at bounding box center [429, 262] width 66 height 9
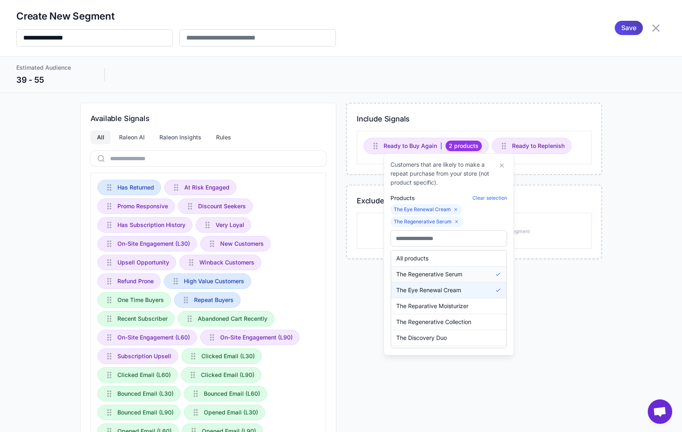
click at [471, 273] on button "The Regenerative Serum" at bounding box center [449, 274] width 115 height 15
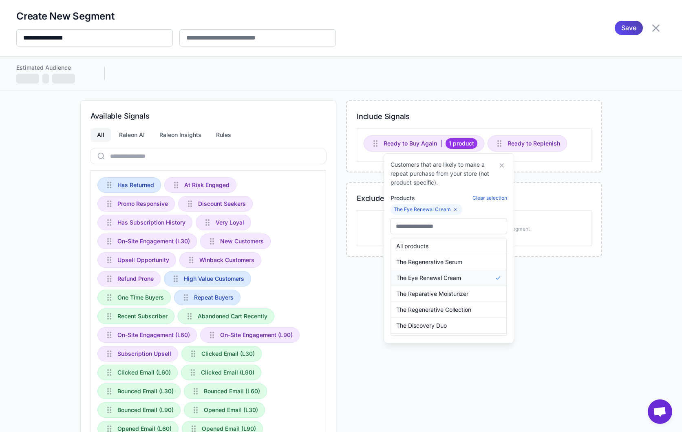
drag, startPoint x: 468, startPoint y: 279, endPoint x: 482, endPoint y: 261, distance: 22.9
click at [468, 279] on button "The Eye Renewal Cream" at bounding box center [449, 277] width 115 height 15
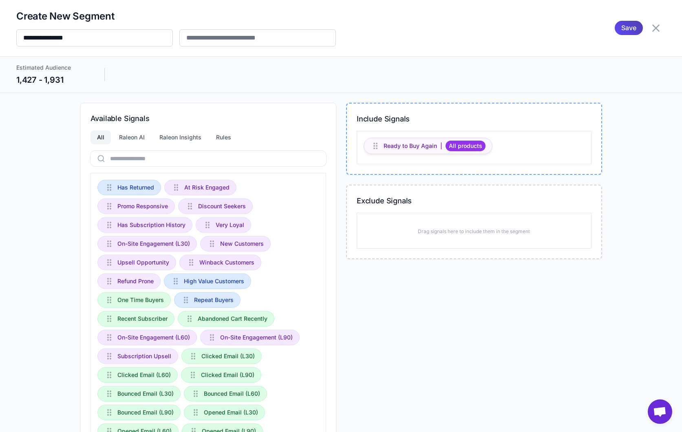
click at [418, 146] on span "Ready to Buy Again" at bounding box center [410, 146] width 53 height 9
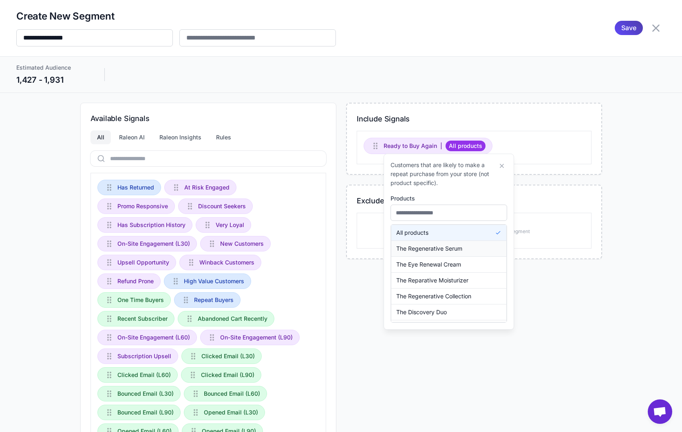
click at [435, 251] on span "The Regenerative Serum" at bounding box center [429, 248] width 66 height 9
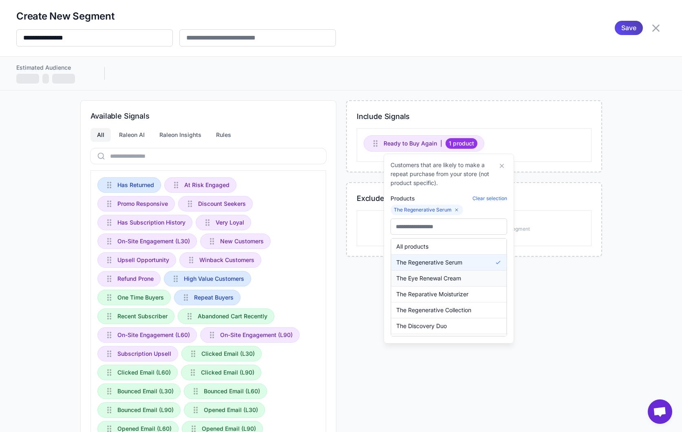
drag, startPoint x: 433, startPoint y: 276, endPoint x: 453, endPoint y: 330, distance: 57.4
click at [433, 276] on span "The Eye Renewal Cream" at bounding box center [428, 278] width 65 height 9
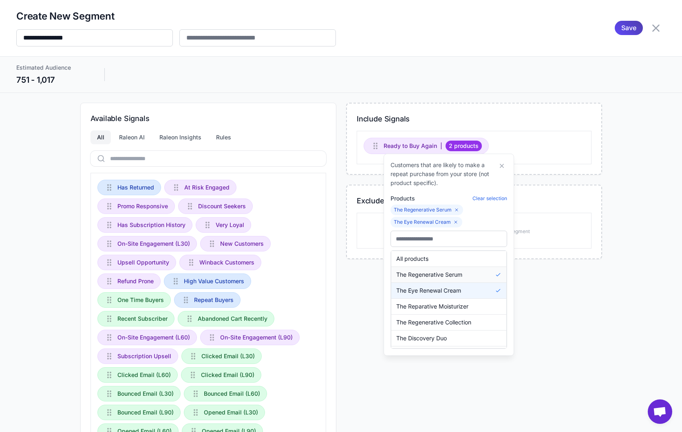
click at [427, 276] on span "The Regenerative Serum" at bounding box center [429, 274] width 66 height 9
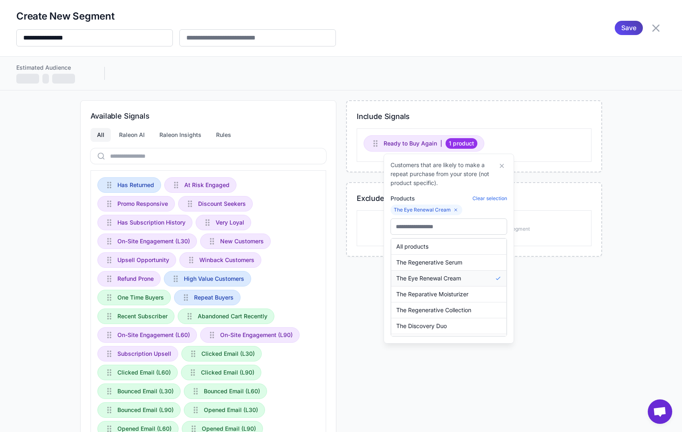
click at [427, 278] on span "The Eye Renewal Cream" at bounding box center [428, 278] width 65 height 9
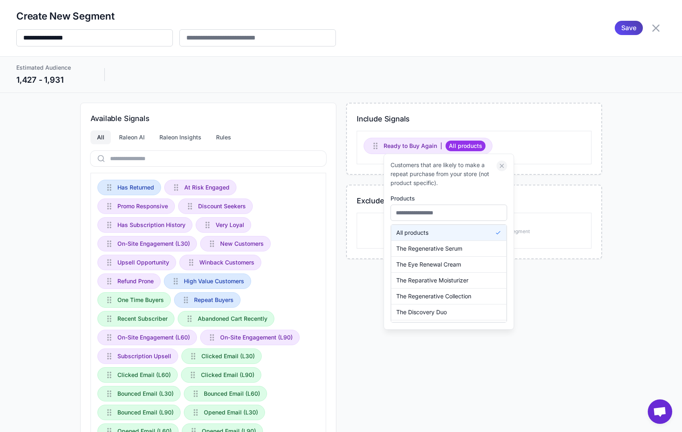
click at [502, 165] on icon at bounding box center [502, 166] width 4 height 4
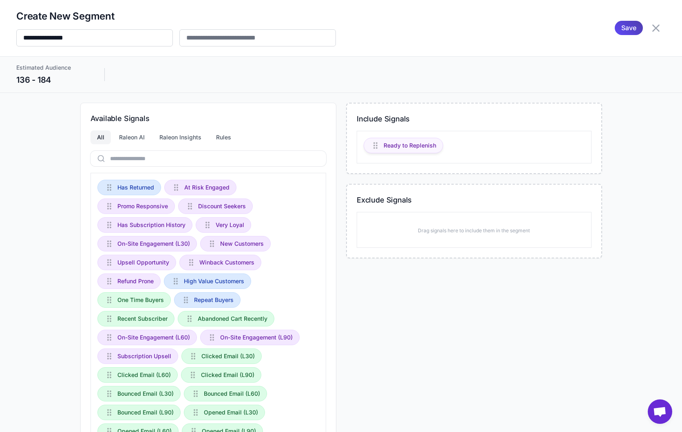
click at [401, 145] on span "Ready to Replenish" at bounding box center [410, 145] width 53 height 9
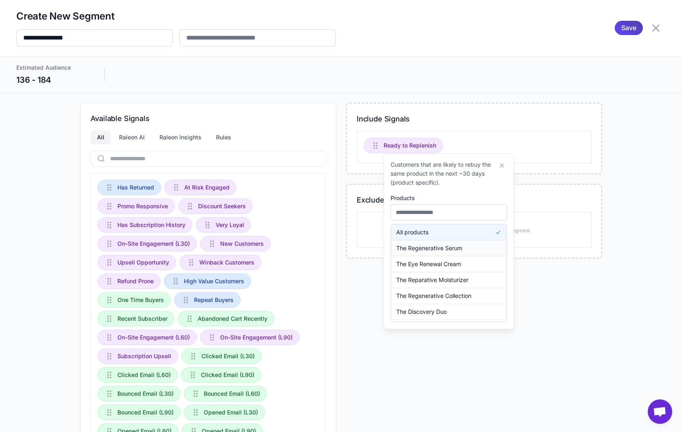
click at [441, 248] on span "The Regenerative Serum" at bounding box center [429, 248] width 66 height 9
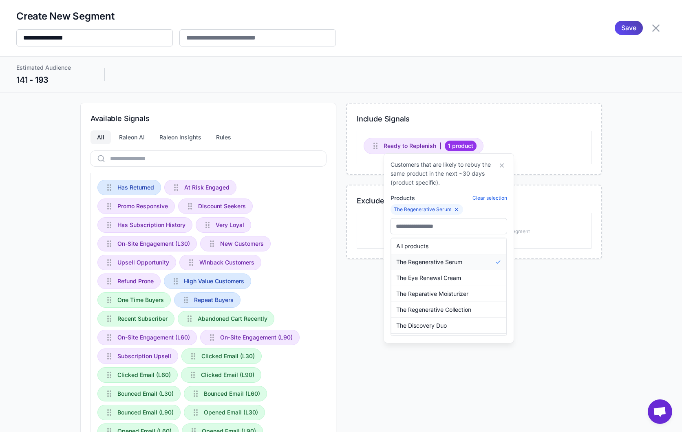
click at [442, 278] on span "The Eye Renewal Cream" at bounding box center [428, 278] width 65 height 9
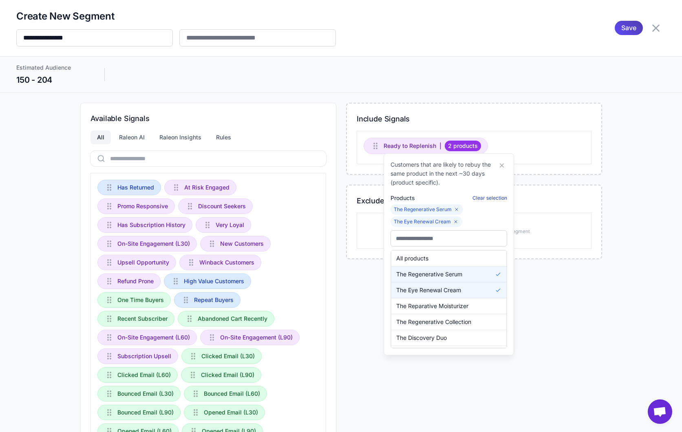
click at [497, 198] on button "Clear selection" at bounding box center [490, 198] width 35 height 7
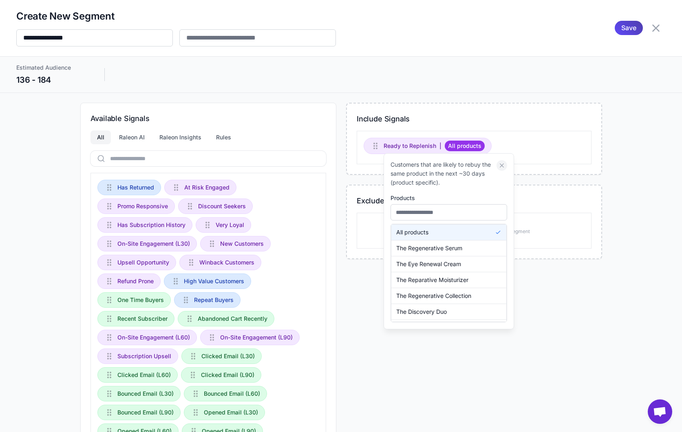
click at [505, 162] on icon at bounding box center [501, 165] width 7 height 7
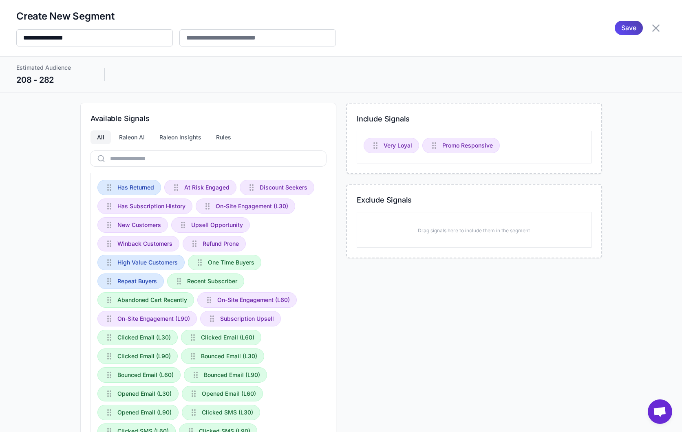
click at [463, 316] on div "Include Signals Very Loyal Promo Responsive Exclude Signals Drag signals here t…" at bounding box center [474, 320] width 256 height 434
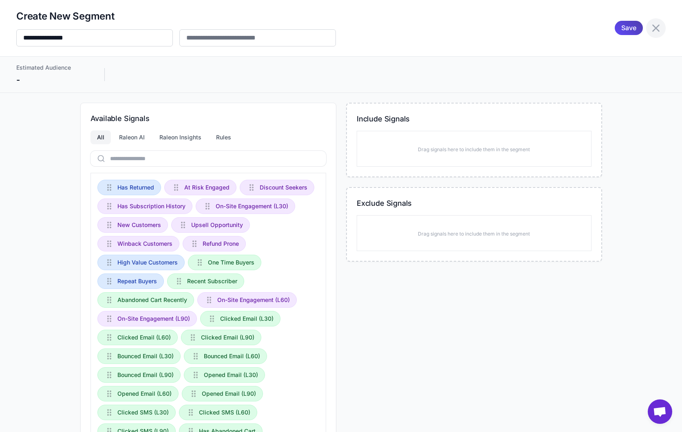
click at [625, 27] on icon at bounding box center [656, 28] width 13 height 13
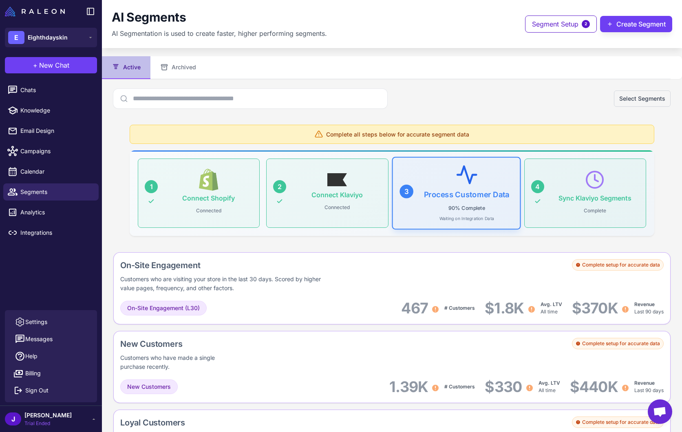
click at [485, 98] on div "Select Segments" at bounding box center [392, 99] width 558 height 20
click at [480, 100] on div "Select Segments" at bounding box center [392, 99] width 558 height 20
click at [479, 102] on div "Select Segments" at bounding box center [392, 99] width 558 height 20
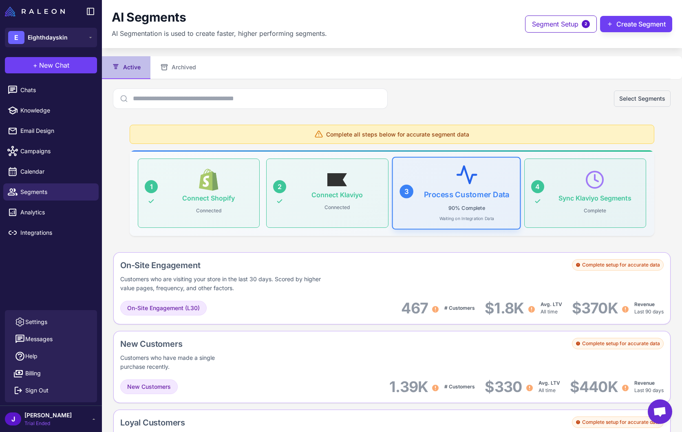
click at [39, 266] on div "Chats Knowledge Email Design Campaigns Calendar Segments Analytics Integrations" at bounding box center [51, 194] width 102 height 232
click at [96, 394] on icon at bounding box center [94, 419] width 7 height 7
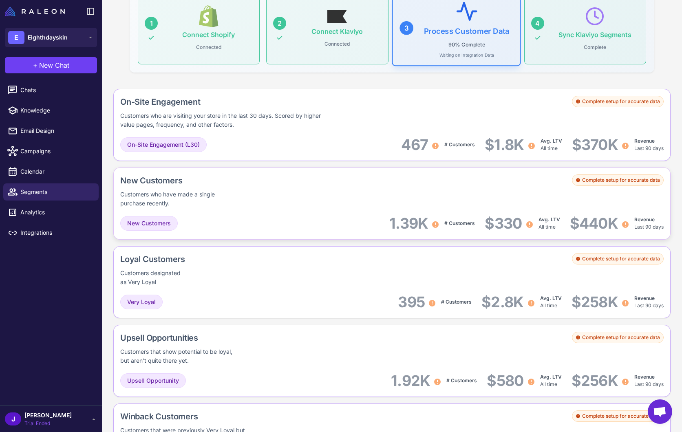
scroll to position [163, 0]
click at [625, 69] on div "Complete all steps below for accurate segment data 1 Connect Shopify Connected …" at bounding box center [392, 18] width 558 height 124
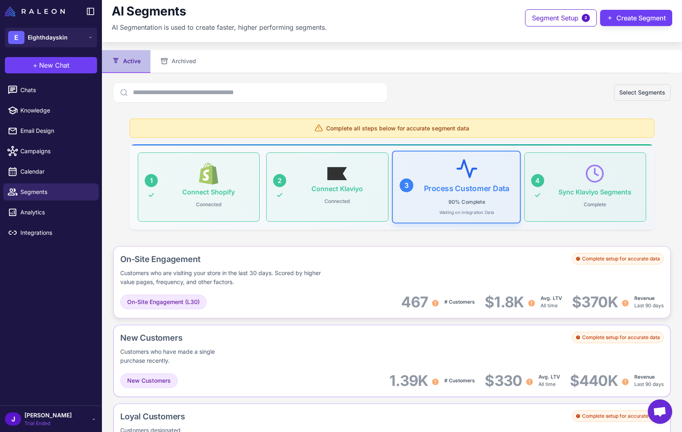
scroll to position [0, 0]
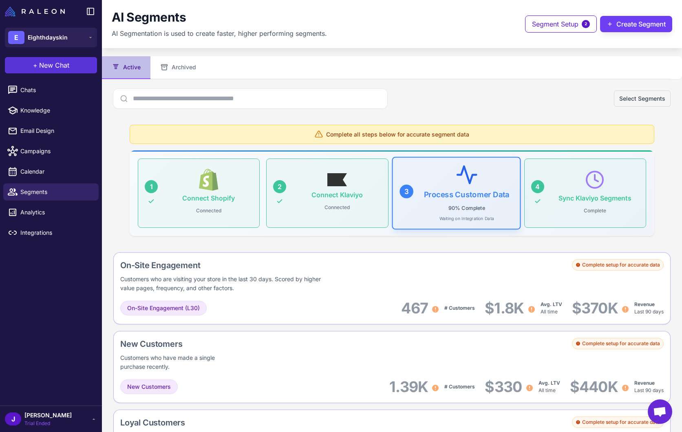
click at [71, 71] on button "+ New Chat" at bounding box center [51, 65] width 92 height 16
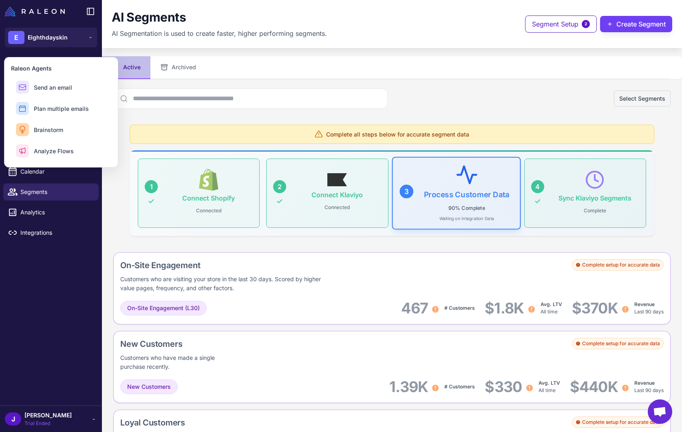
click at [462, 96] on div "Select Segments" at bounding box center [392, 99] width 558 height 20
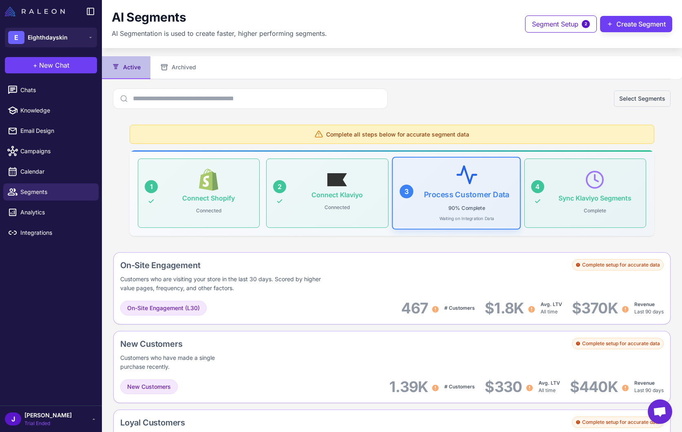
click at [47, 14] on img at bounding box center [35, 12] width 60 height 10
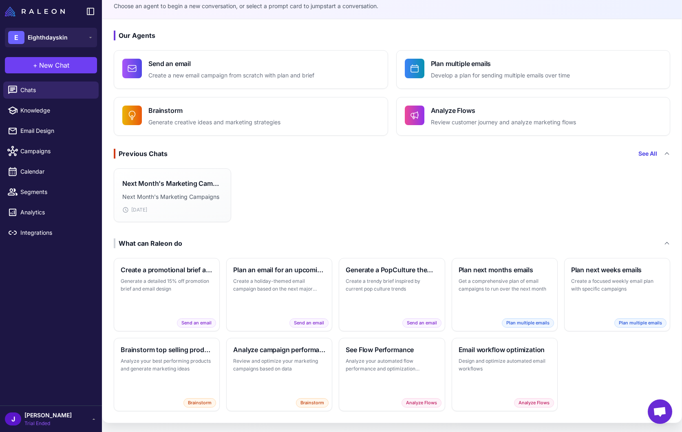
scroll to position [20, 0]
click at [35, 153] on span "Campaigns" at bounding box center [56, 151] width 72 height 9
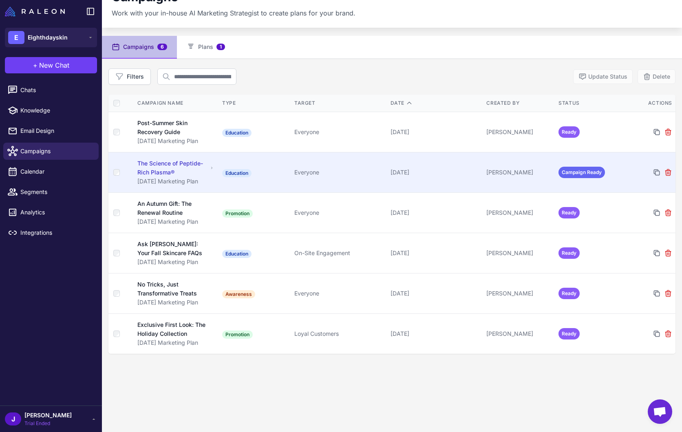
click at [190, 168] on div "The Science of Peptide-Rich Plasma®" at bounding box center [172, 168] width 71 height 18
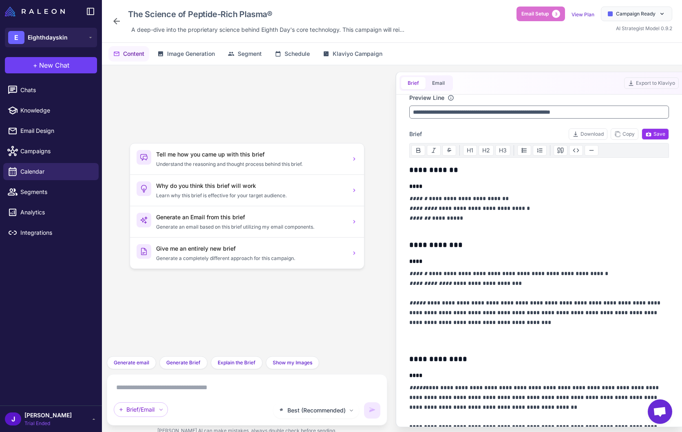
scroll to position [38, 0]
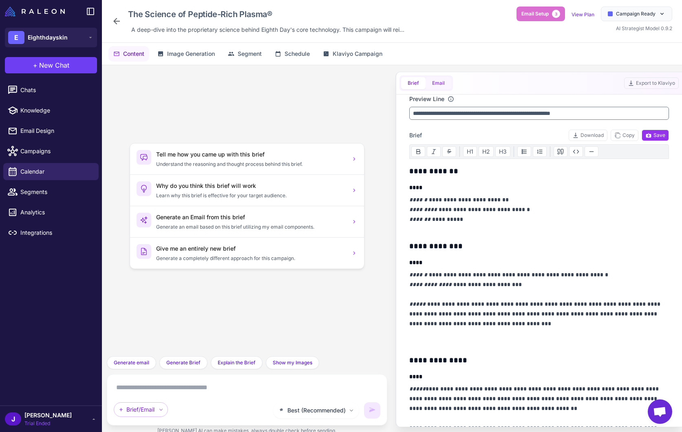
click at [440, 80] on button "Email" at bounding box center [439, 83] width 26 height 12
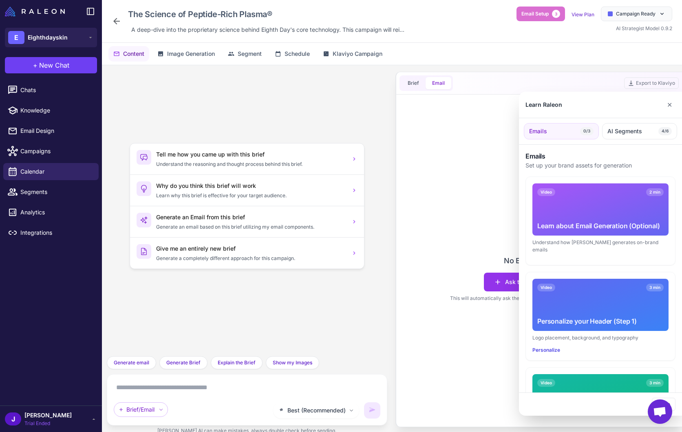
drag, startPoint x: 668, startPoint y: 105, endPoint x: 647, endPoint y: 104, distance: 21.6
click at [625, 105] on button "✕" at bounding box center [670, 105] width 12 height 16
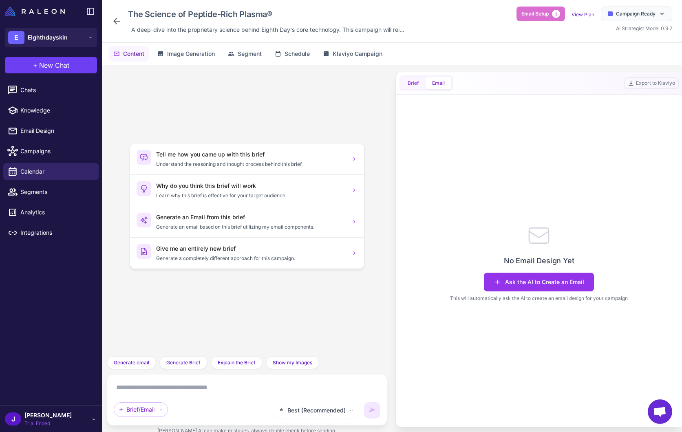
click at [410, 82] on button "Brief" at bounding box center [413, 83] width 24 height 12
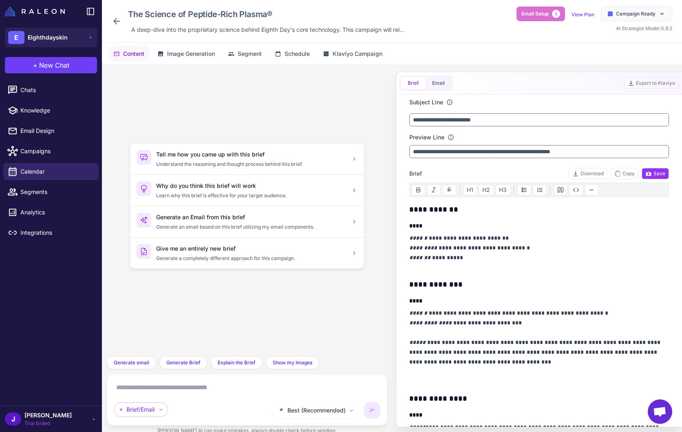
drag, startPoint x: 253, startPoint y: 124, endPoint x: 260, endPoint y: 122, distance: 7.6
click at [253, 124] on div "Tell me how you came up with this brief Understand the reasoning and thought pr…" at bounding box center [247, 211] width 268 height 278
